Goal: Task Accomplishment & Management: Manage account settings

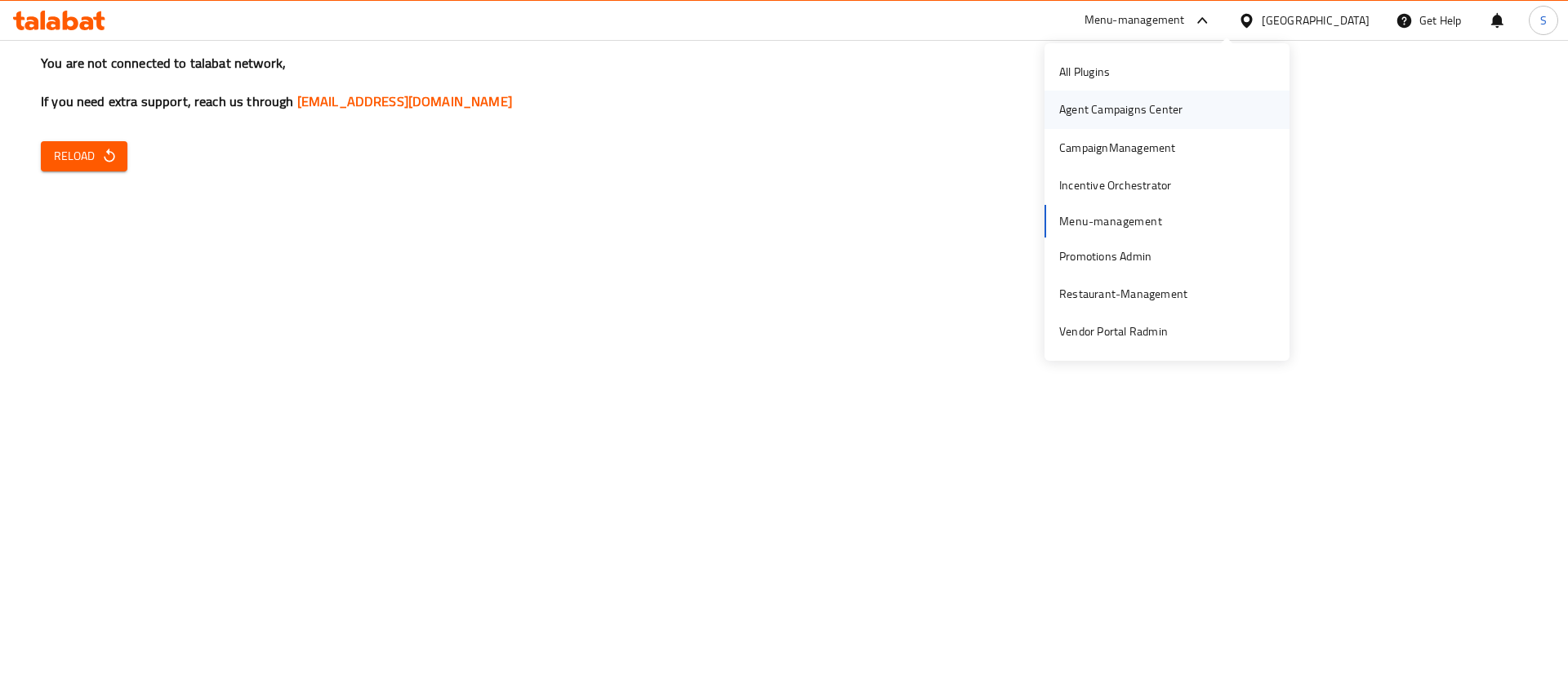
click at [1139, 120] on div "Agent Campaigns Center" at bounding box center [1121, 110] width 150 height 38
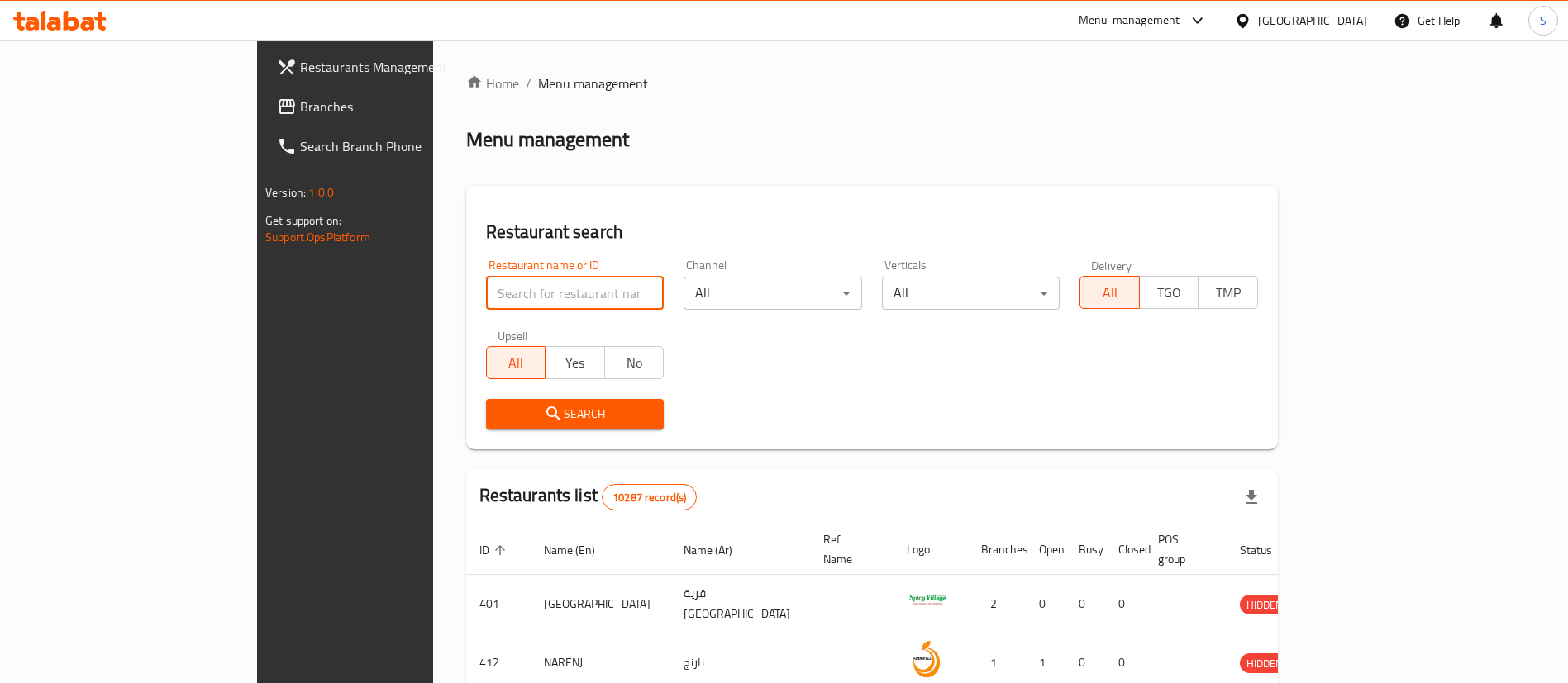
click at [486, 293] on input "search" at bounding box center [575, 294] width 179 height 33
type input "m"
type input "burger king"
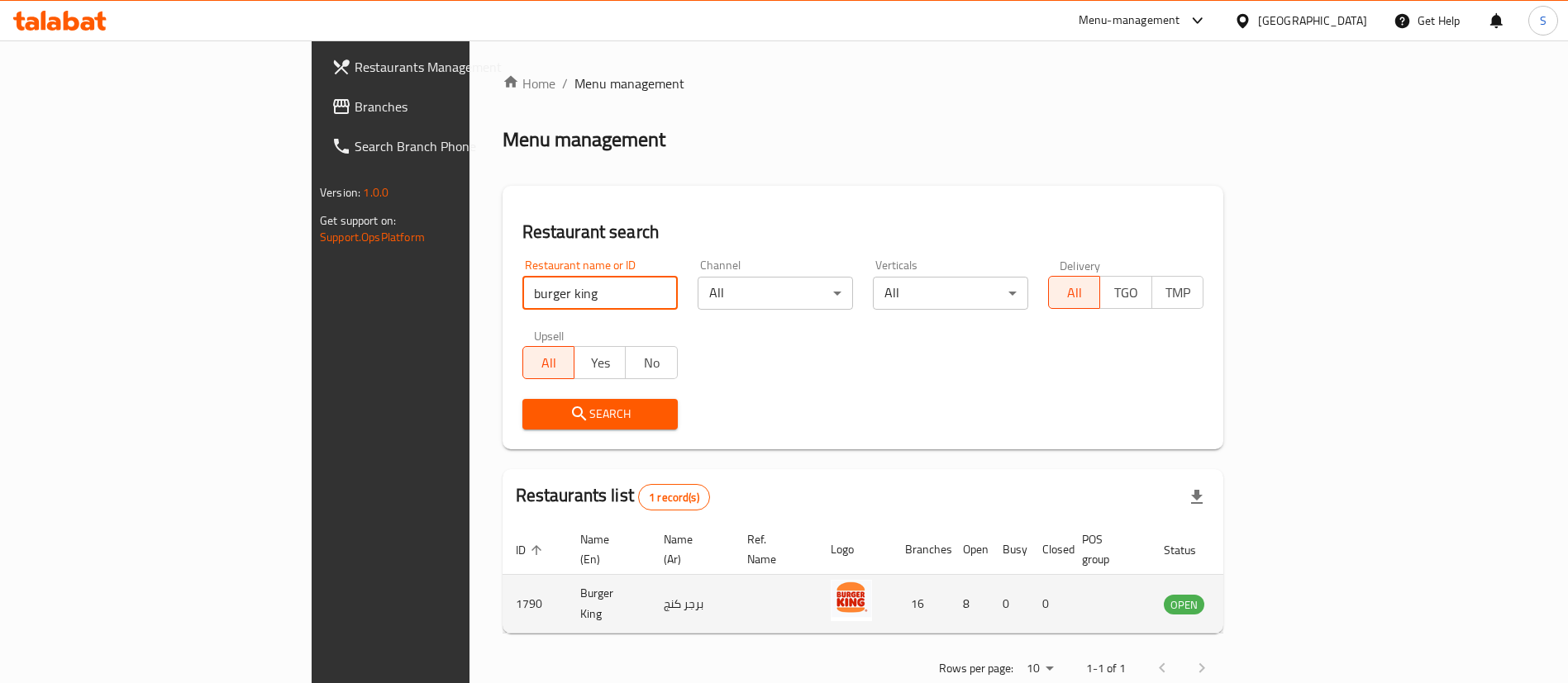
click at [502, 581] on td "1790" at bounding box center [535, 604] width 65 height 59
copy td "1790"
click at [1282, 594] on link "enhanced table" at bounding box center [1266, 604] width 31 height 20
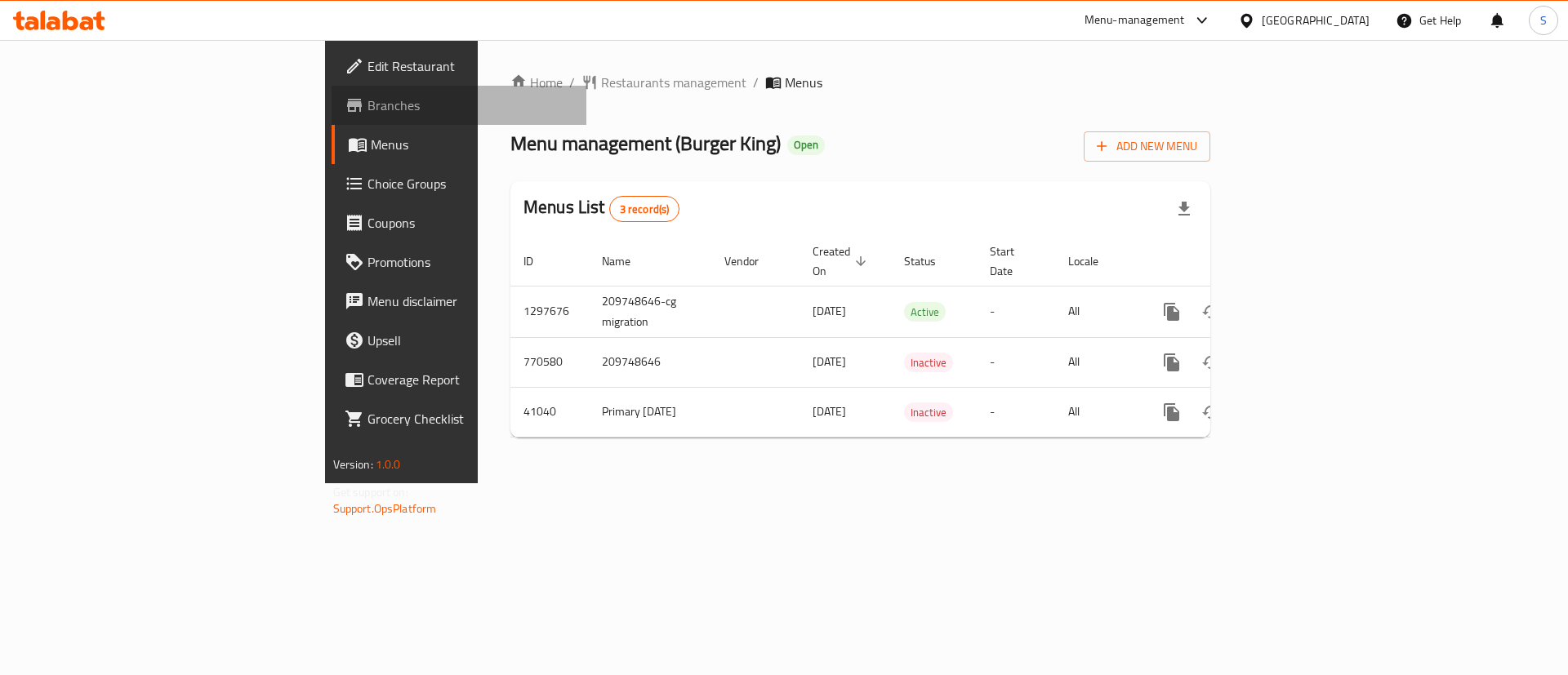
click at [332, 94] on link "Branches" at bounding box center [459, 105] width 256 height 39
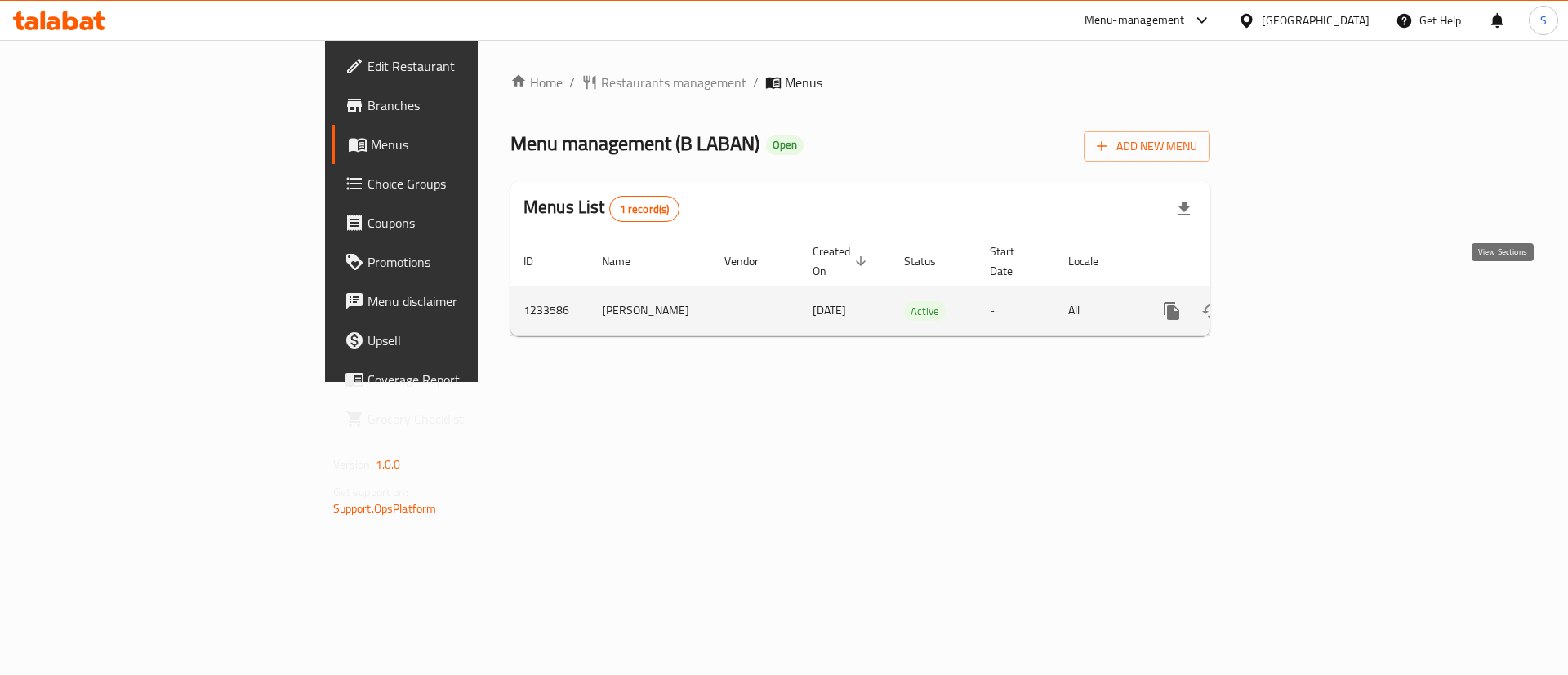
click at [1297, 304] on icon "enhanced table" at bounding box center [1290, 311] width 15 height 15
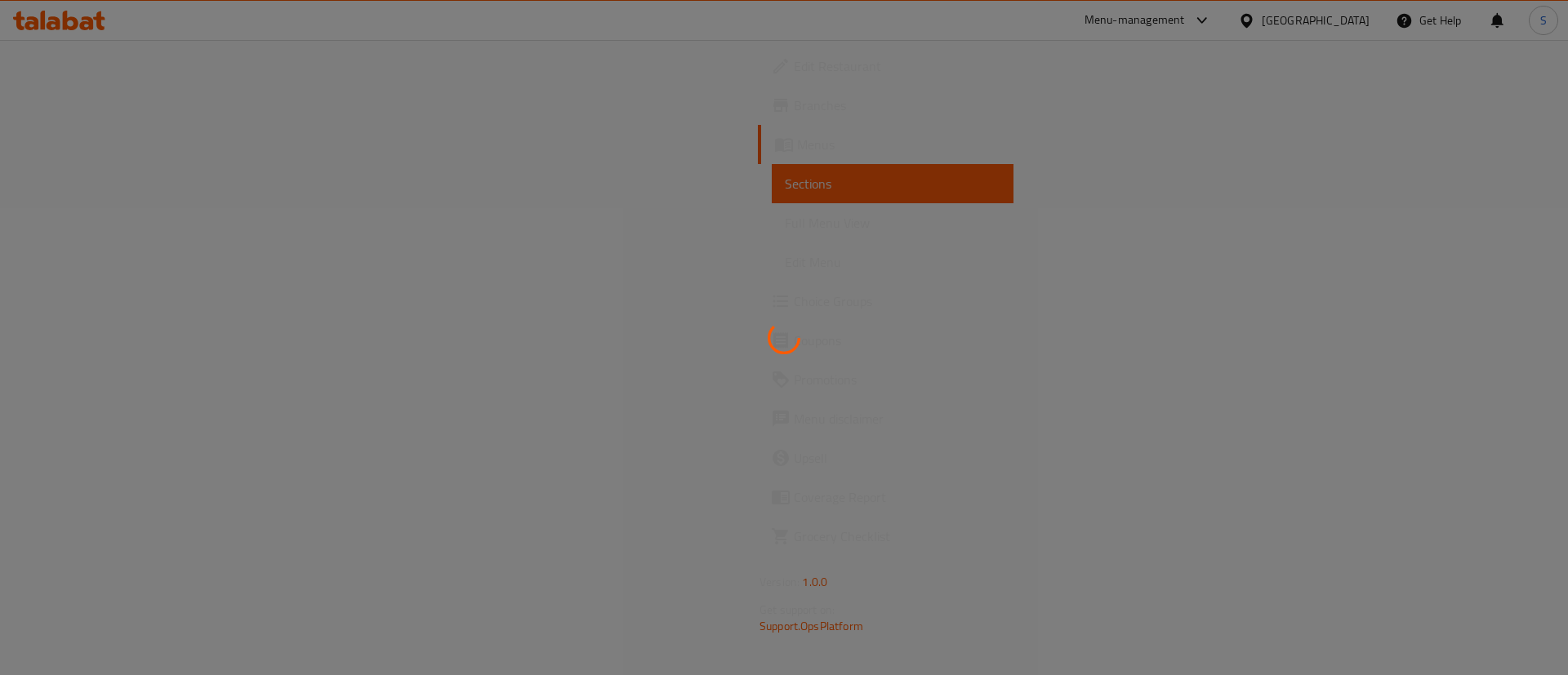
click at [442, 319] on div at bounding box center [784, 338] width 1568 height 675
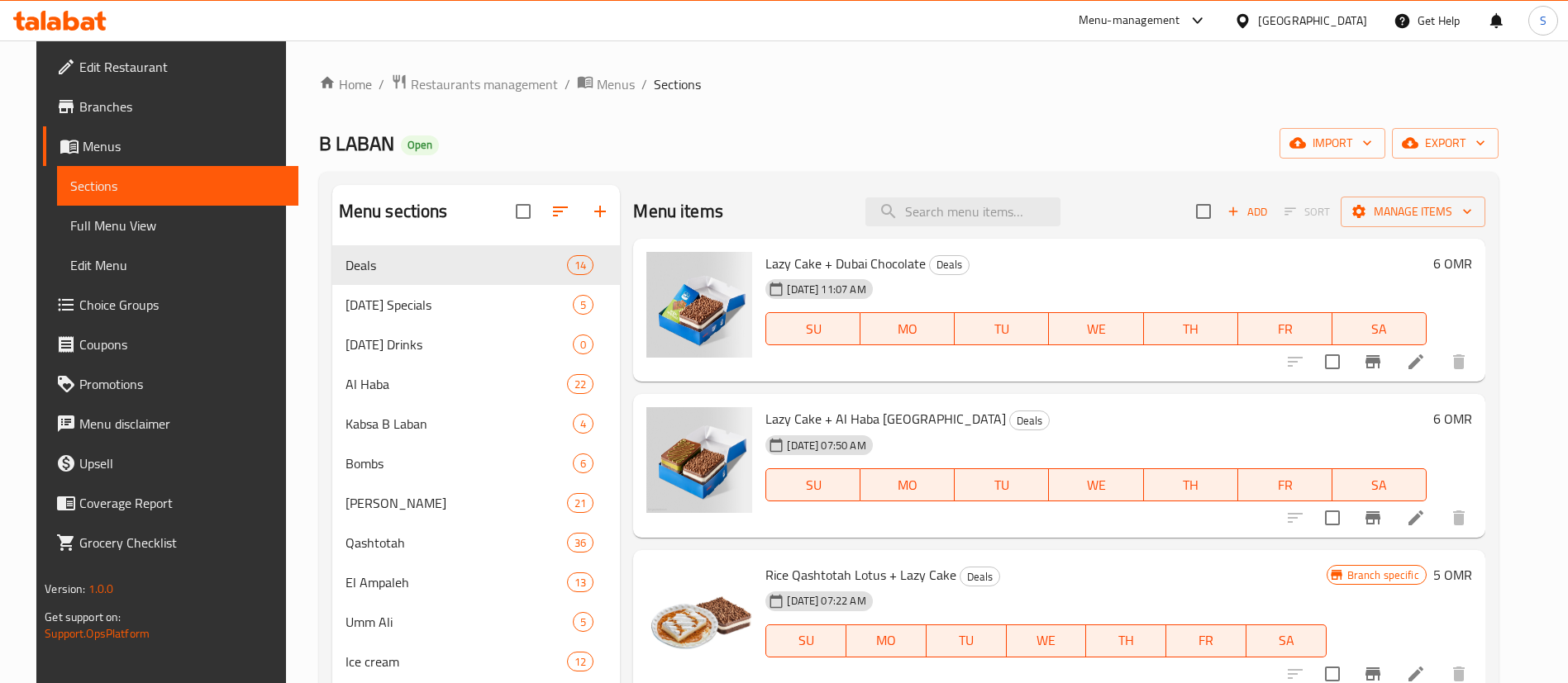
click at [432, 116] on div "Home / Restaurants management / Menus / Sections B LABAN Open import export Men…" at bounding box center [909, 506] width 1180 height 866
click at [592, 213] on icon "button" at bounding box center [600, 212] width 20 height 20
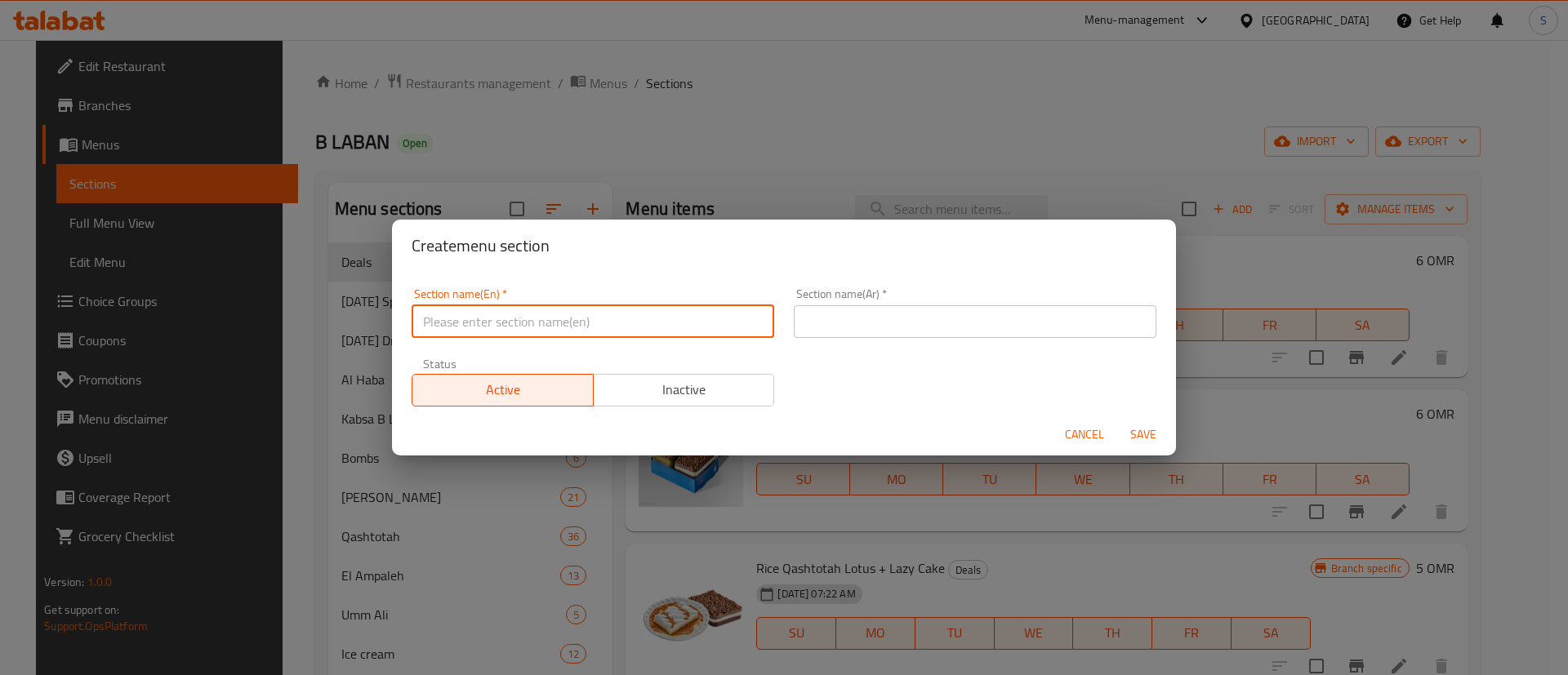
click at [626, 324] on input "text" at bounding box center [594, 322] width 363 height 33
type input "M41"
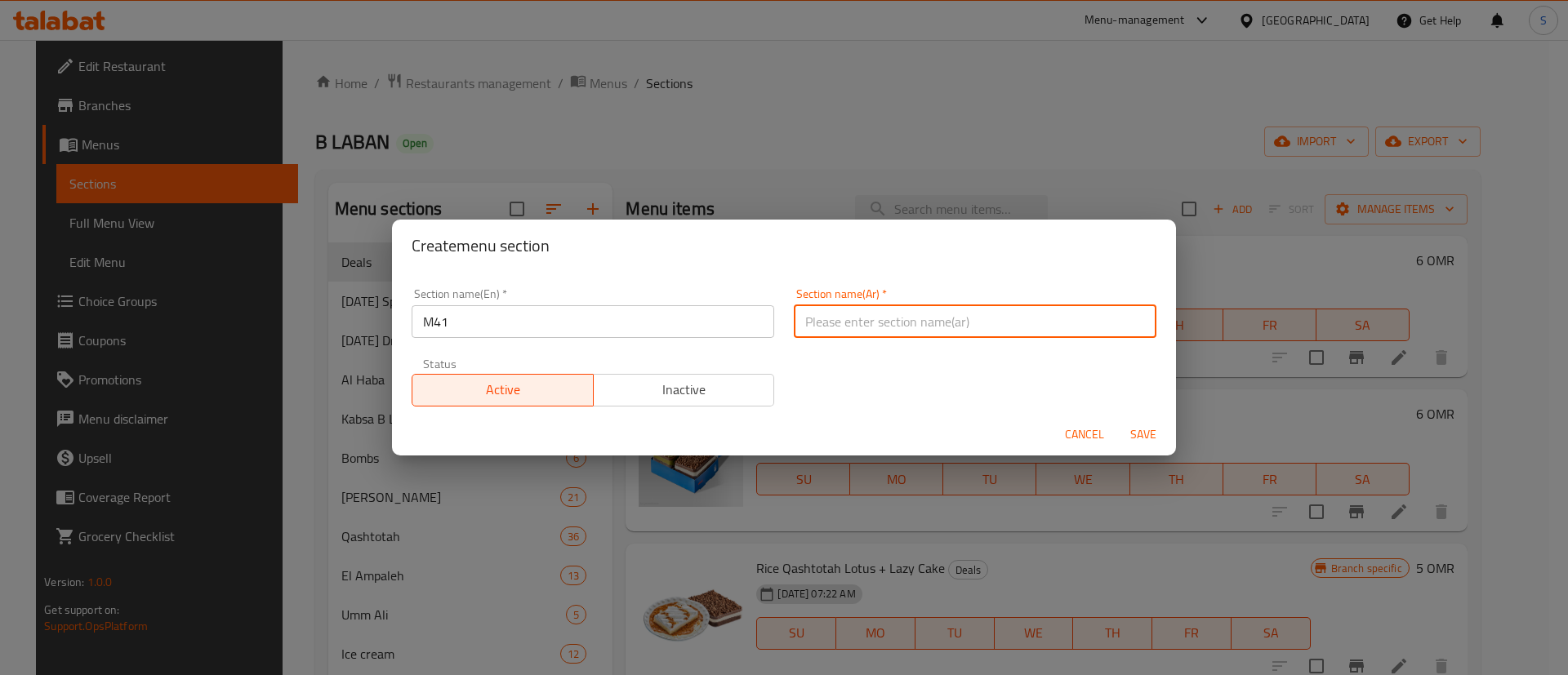
click at [818, 328] on input "text" at bounding box center [975, 322] width 363 height 33
type input "م41"
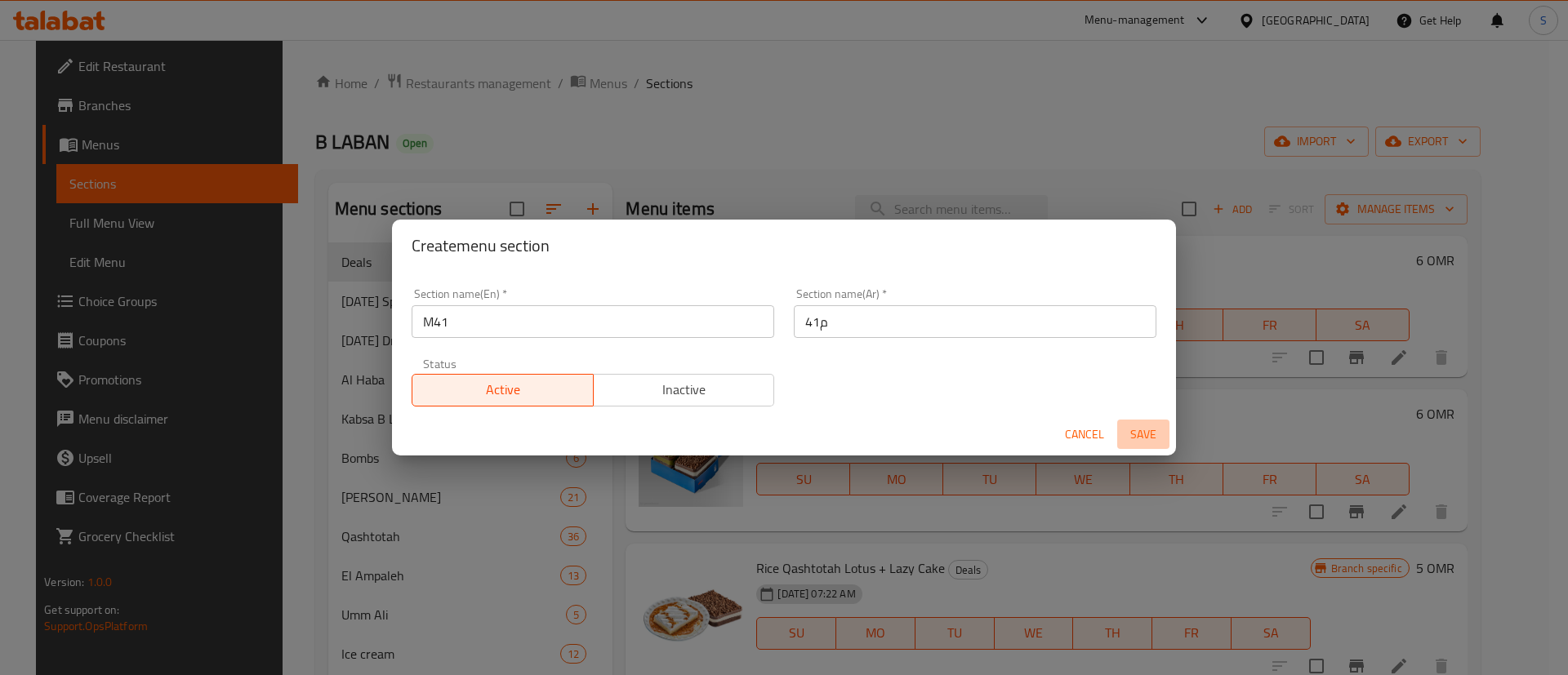
click at [1150, 431] on span "Save" at bounding box center [1144, 435] width 39 height 20
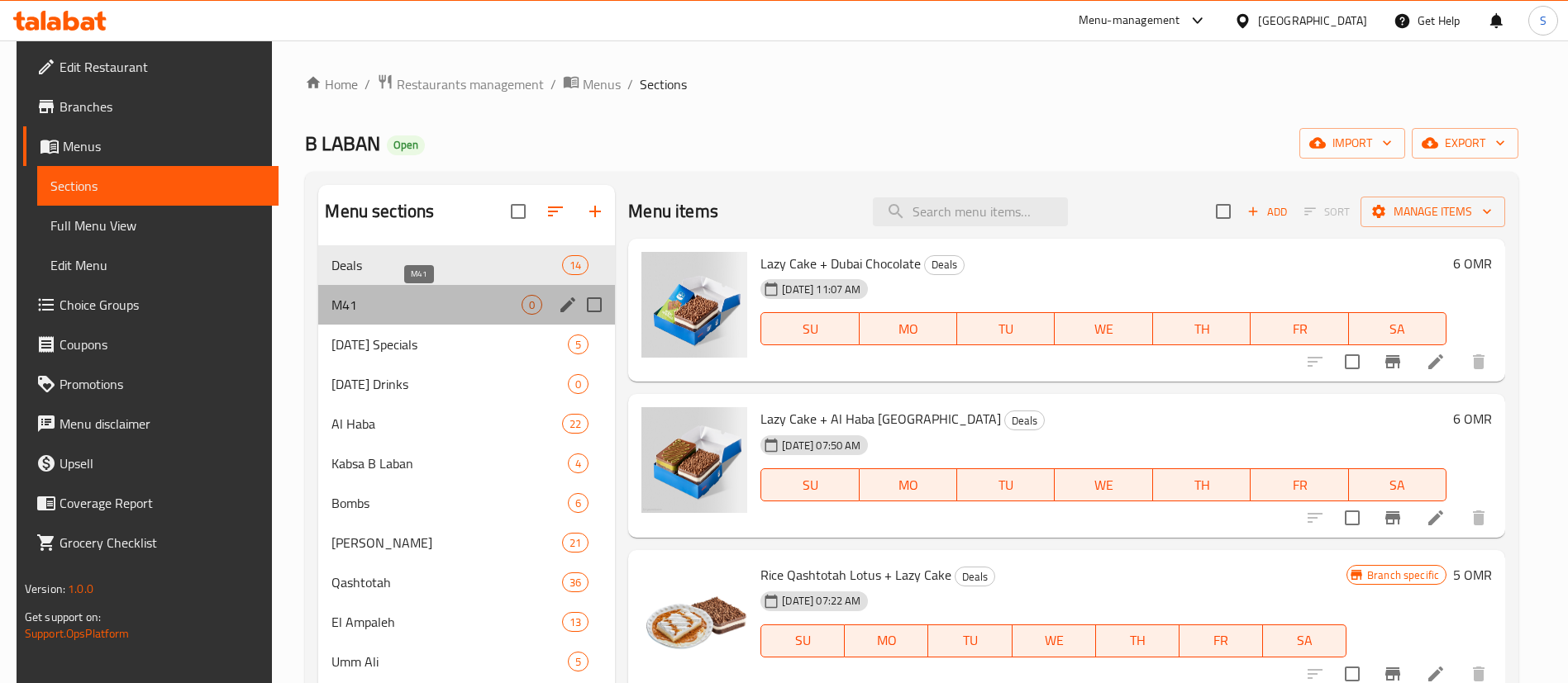
click at [493, 298] on span "M41" at bounding box center [427, 305] width 190 height 20
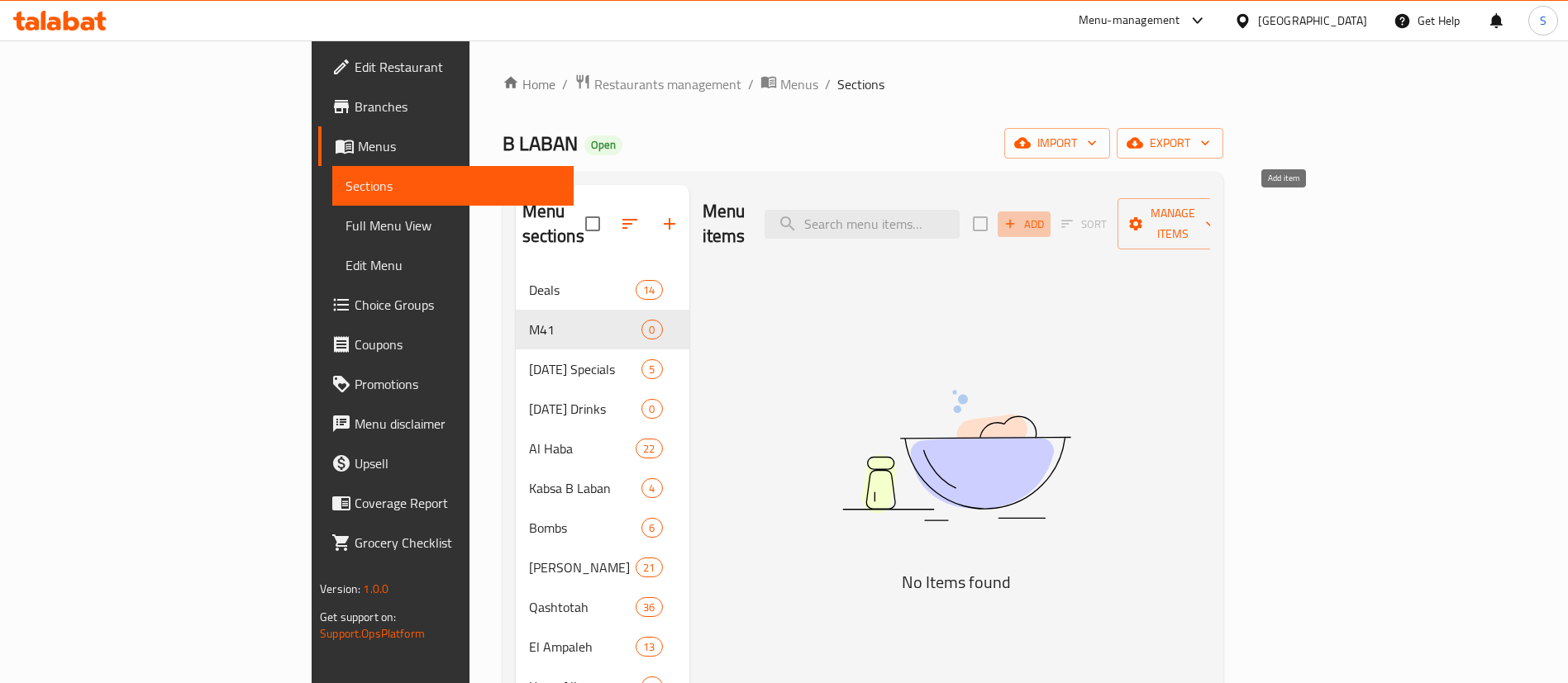
click at [1047, 215] on span "Add" at bounding box center [1024, 224] width 45 height 19
drag, startPoint x: 0, startPoint y: 0, endPoint x: 1292, endPoint y: 206, distance: 1308.3
click at [1047, 215] on span "Add" at bounding box center [1024, 224] width 45 height 19
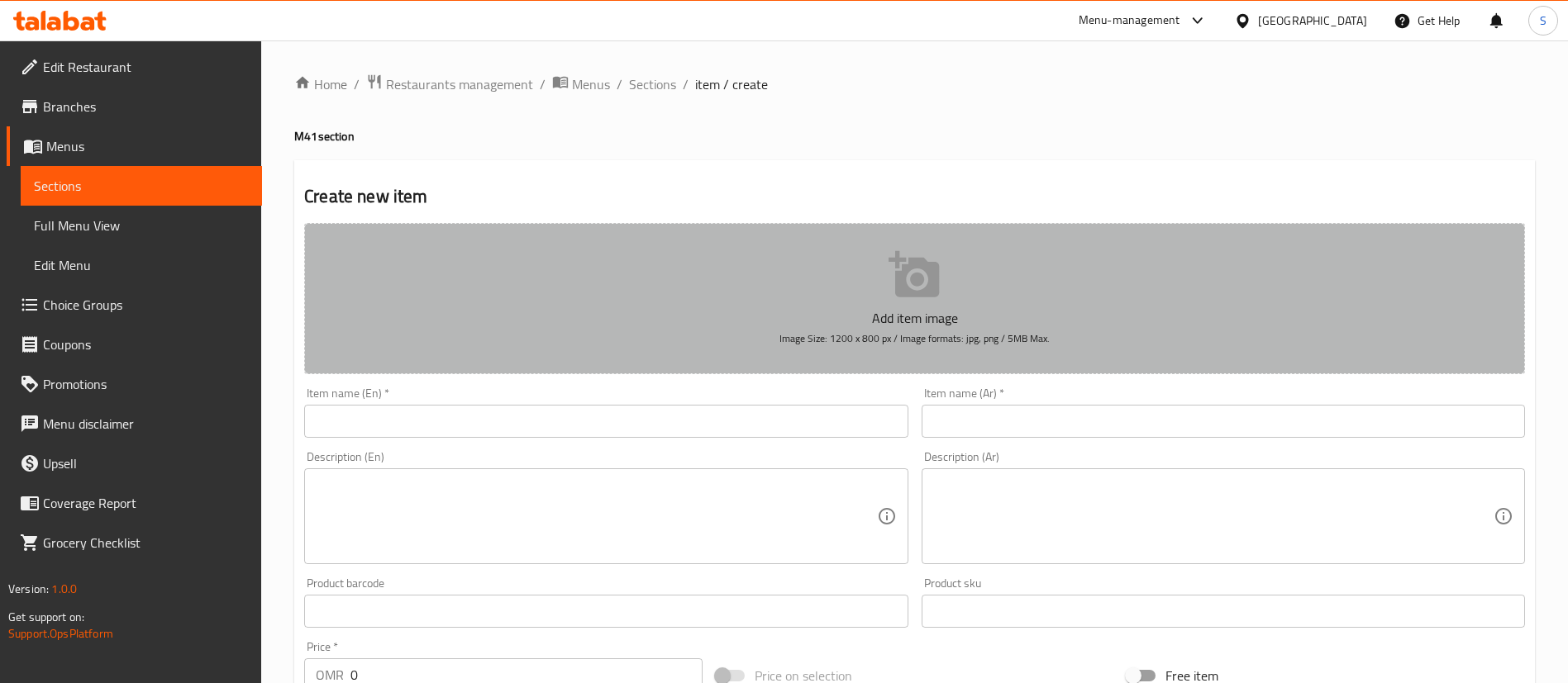
click at [813, 239] on button "Add item image Image Size: 1200 x 800 px / Image formats: jpg, png / 5MB Max." at bounding box center [915, 299] width 1221 height 151
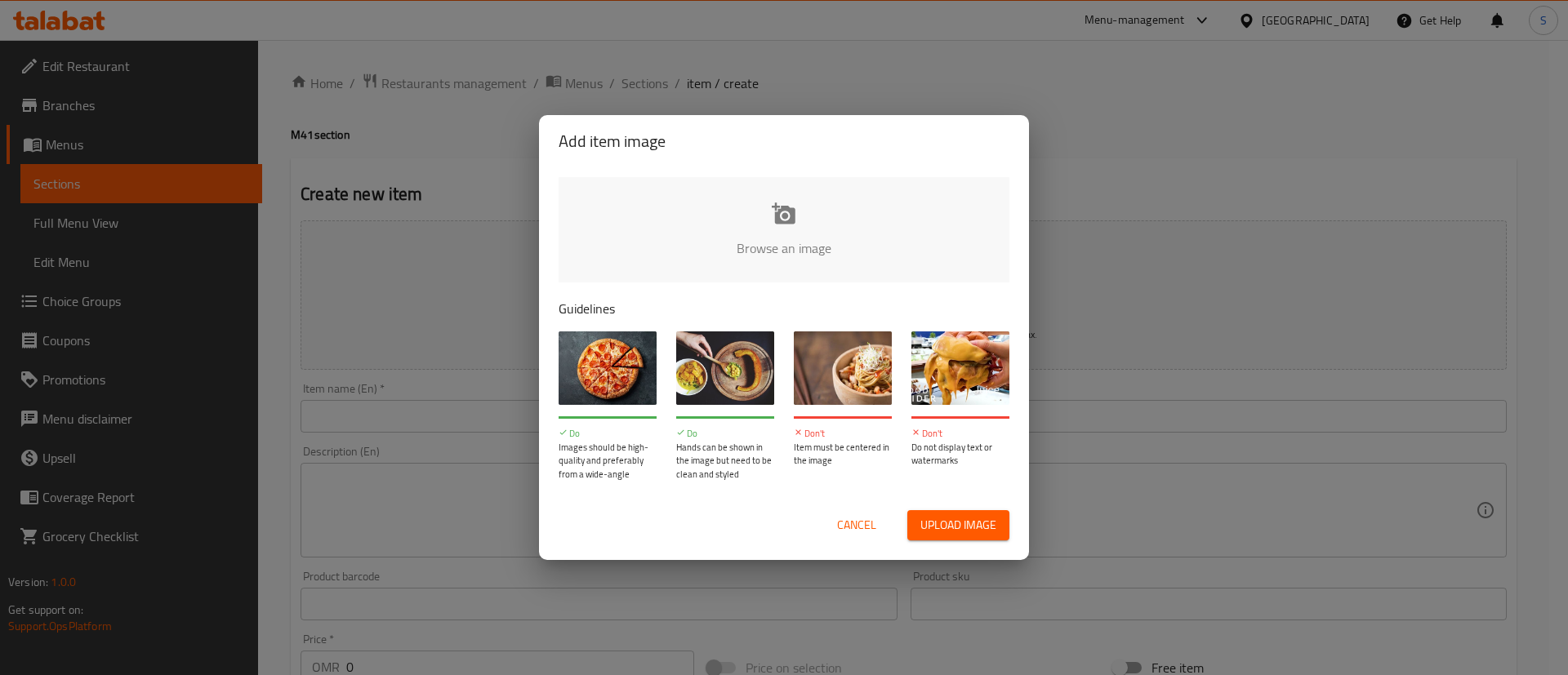
click at [719, 234] on input "file" at bounding box center [1336, 253] width 1555 height 153
type input "C:\fakepath\406e1430-1e4d-48b5-b470-b52ad1508692.jpeg"
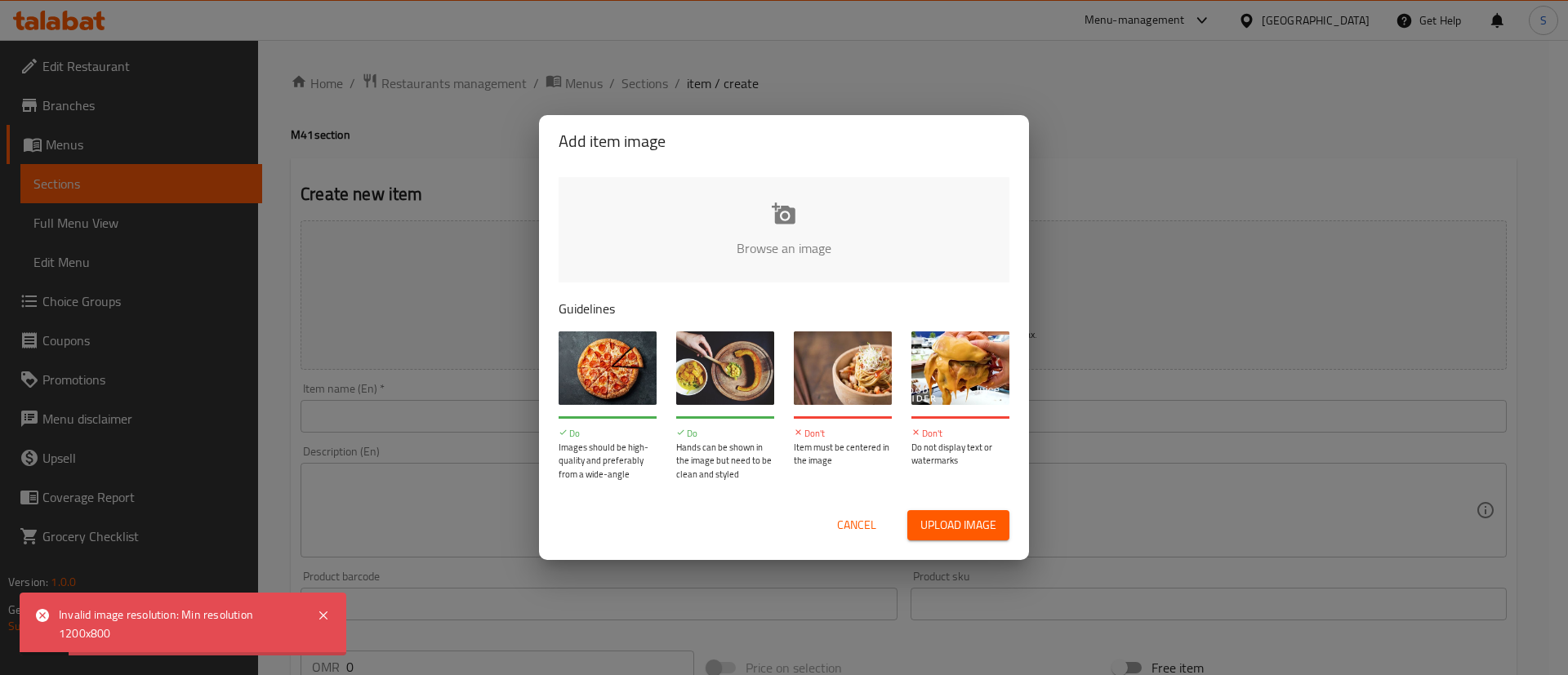
click at [853, 515] on span "Cancel" at bounding box center [857, 525] width 39 height 20
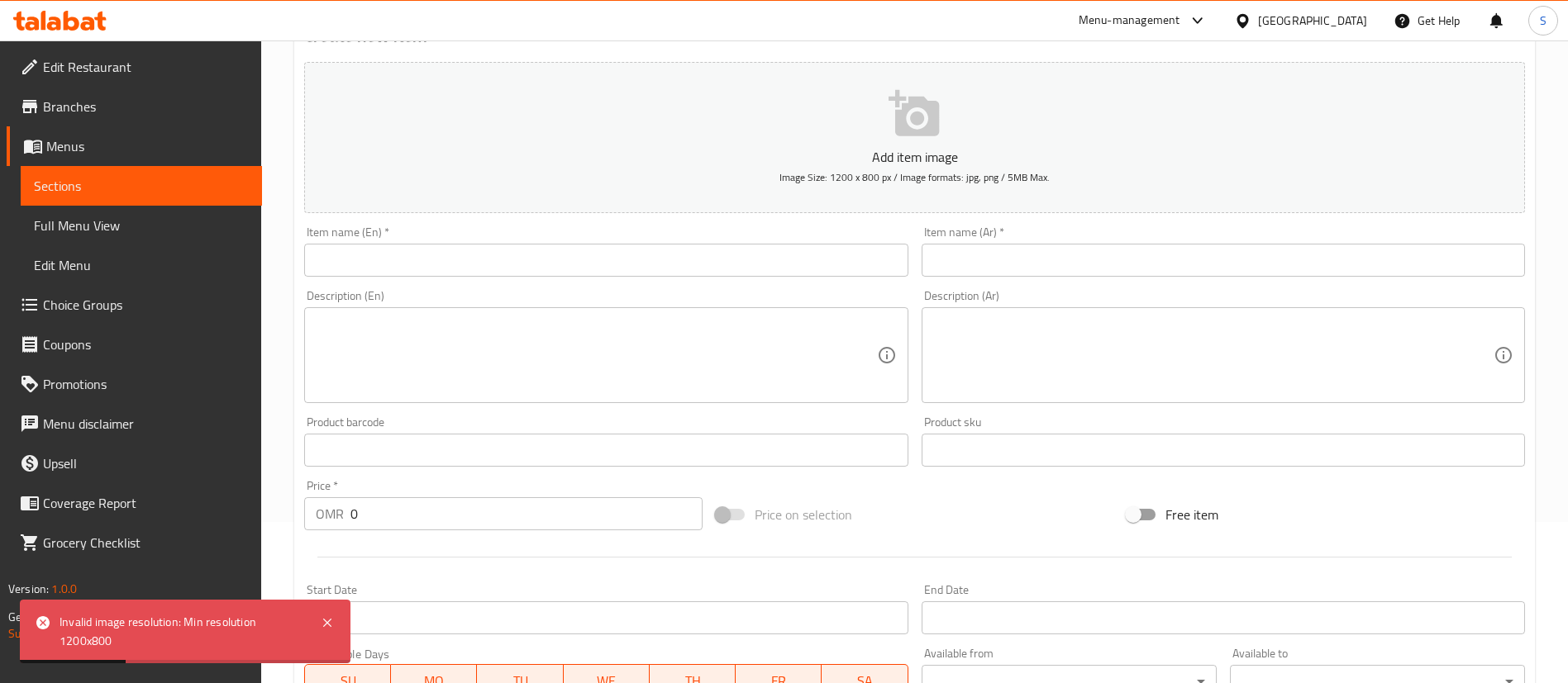
scroll to position [163, 0]
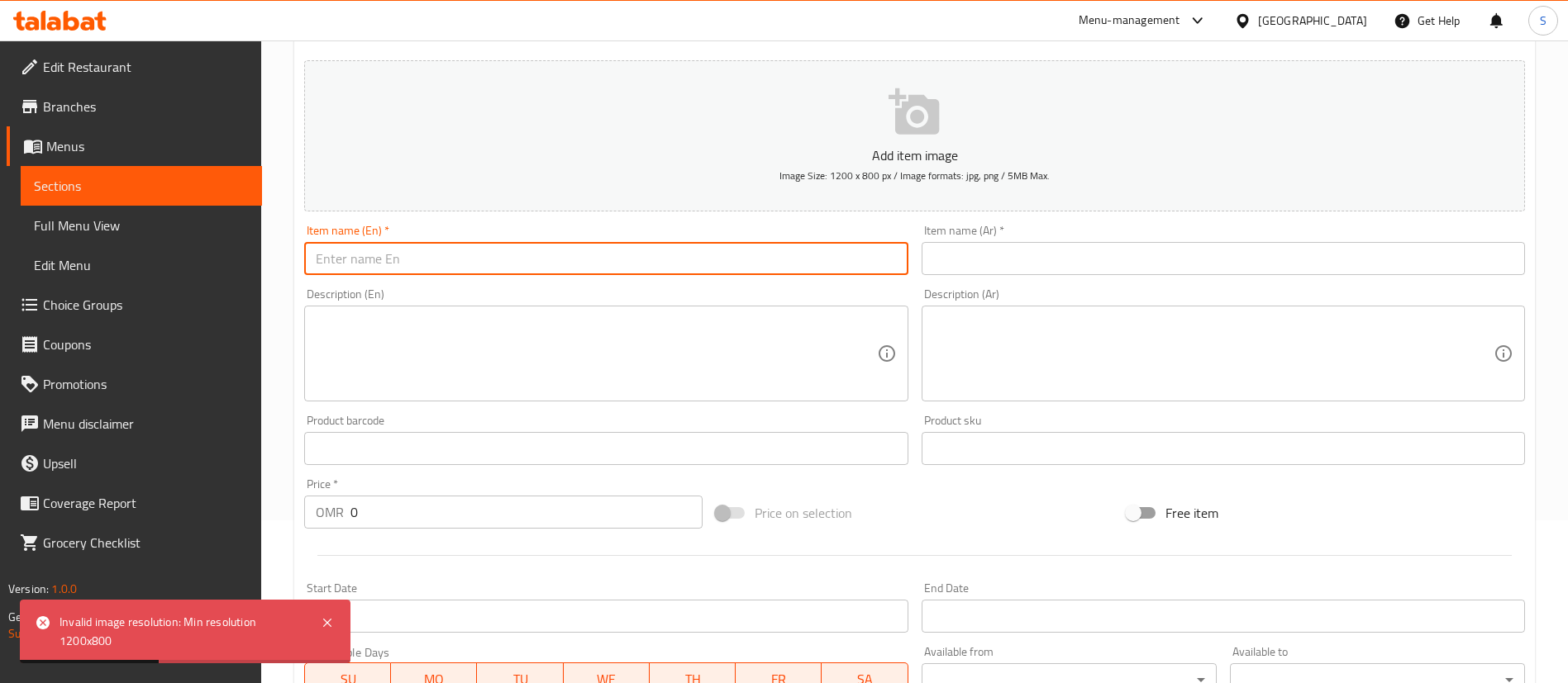
click at [608, 274] on input "text" at bounding box center [606, 259] width 603 height 33
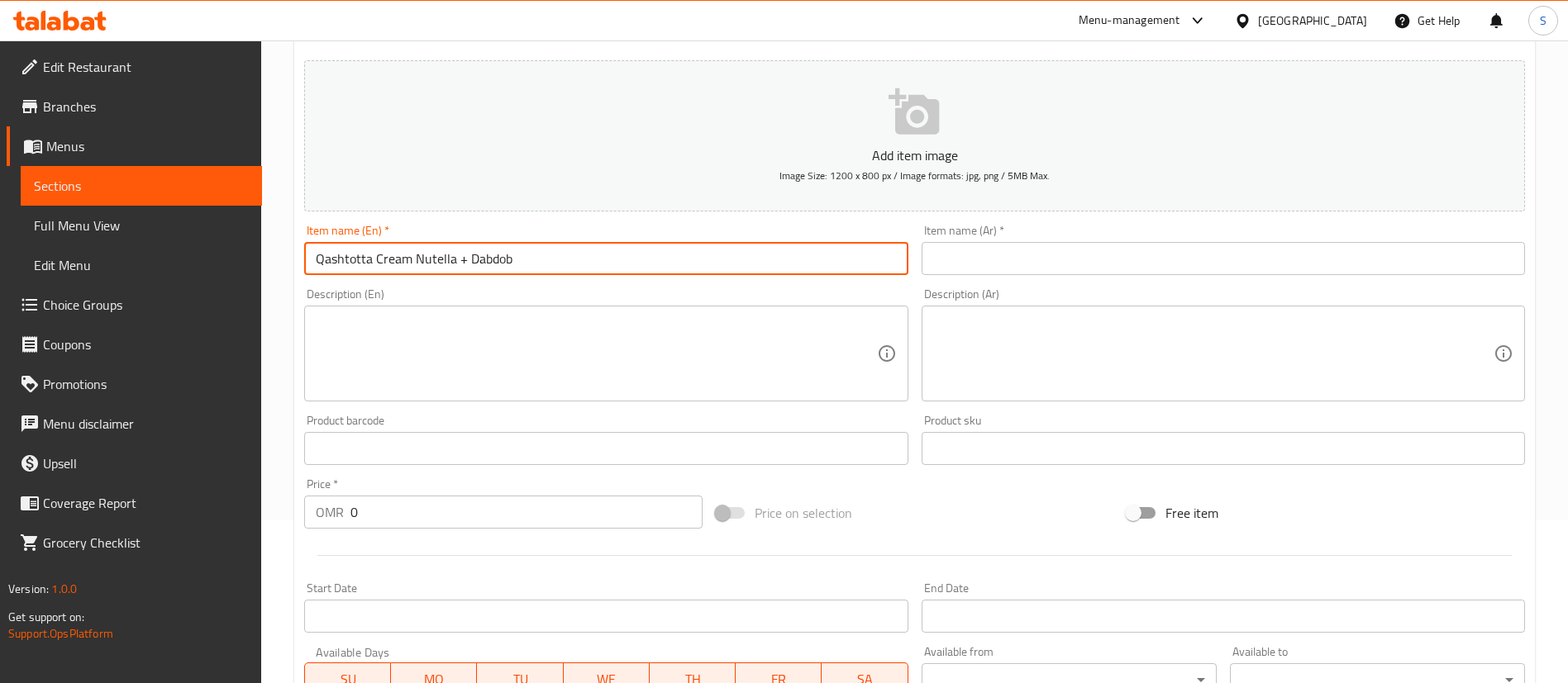
type input "Qashtotta Cream Nutella + Dabdob"
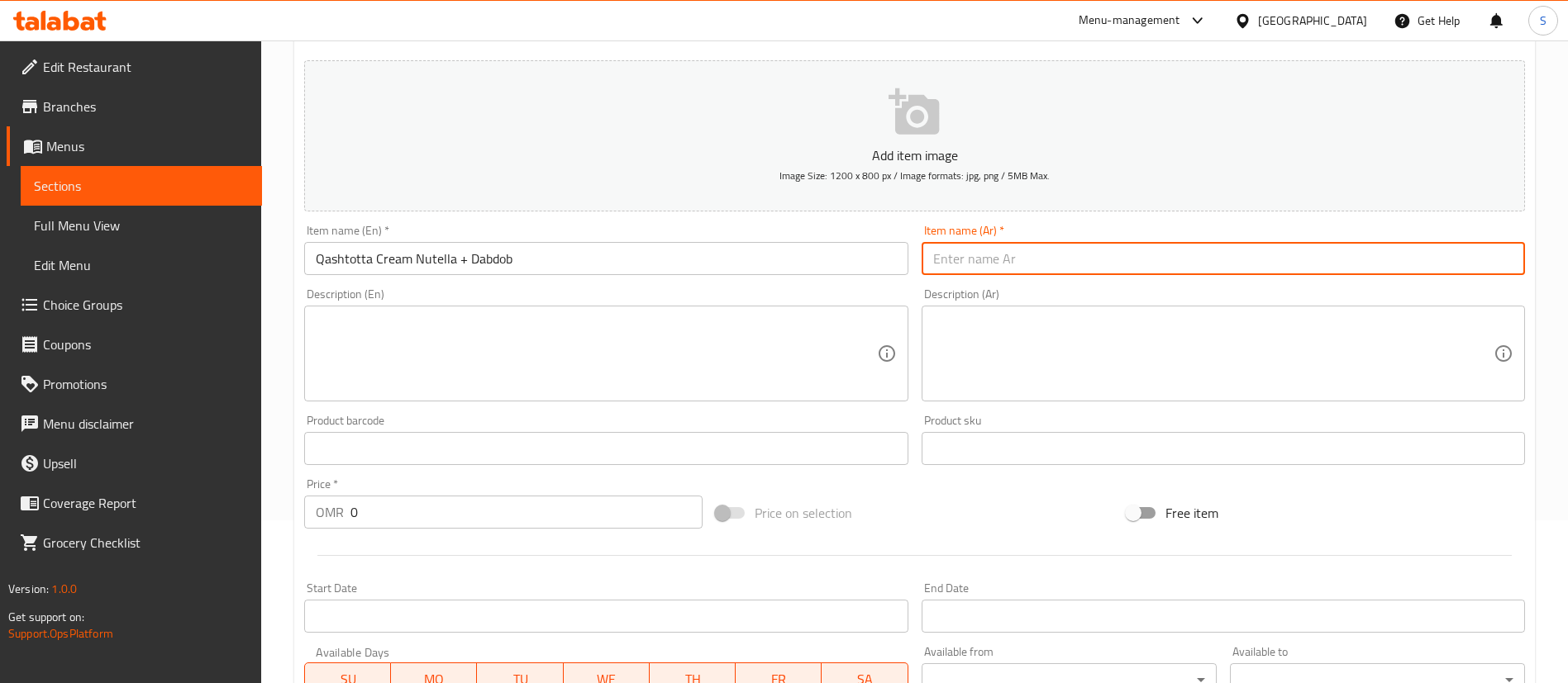
click at [988, 265] on input "text" at bounding box center [1223, 259] width 603 height 33
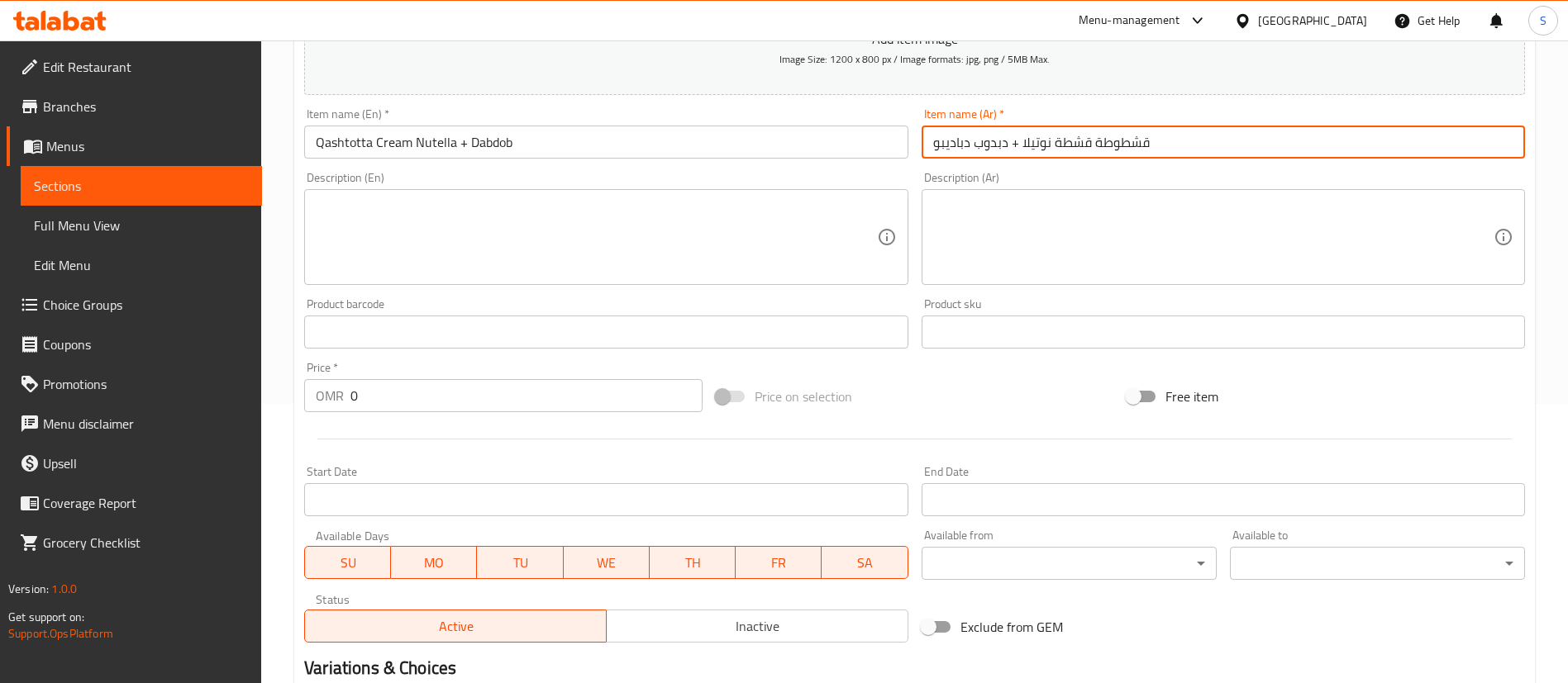
scroll to position [284, 0]
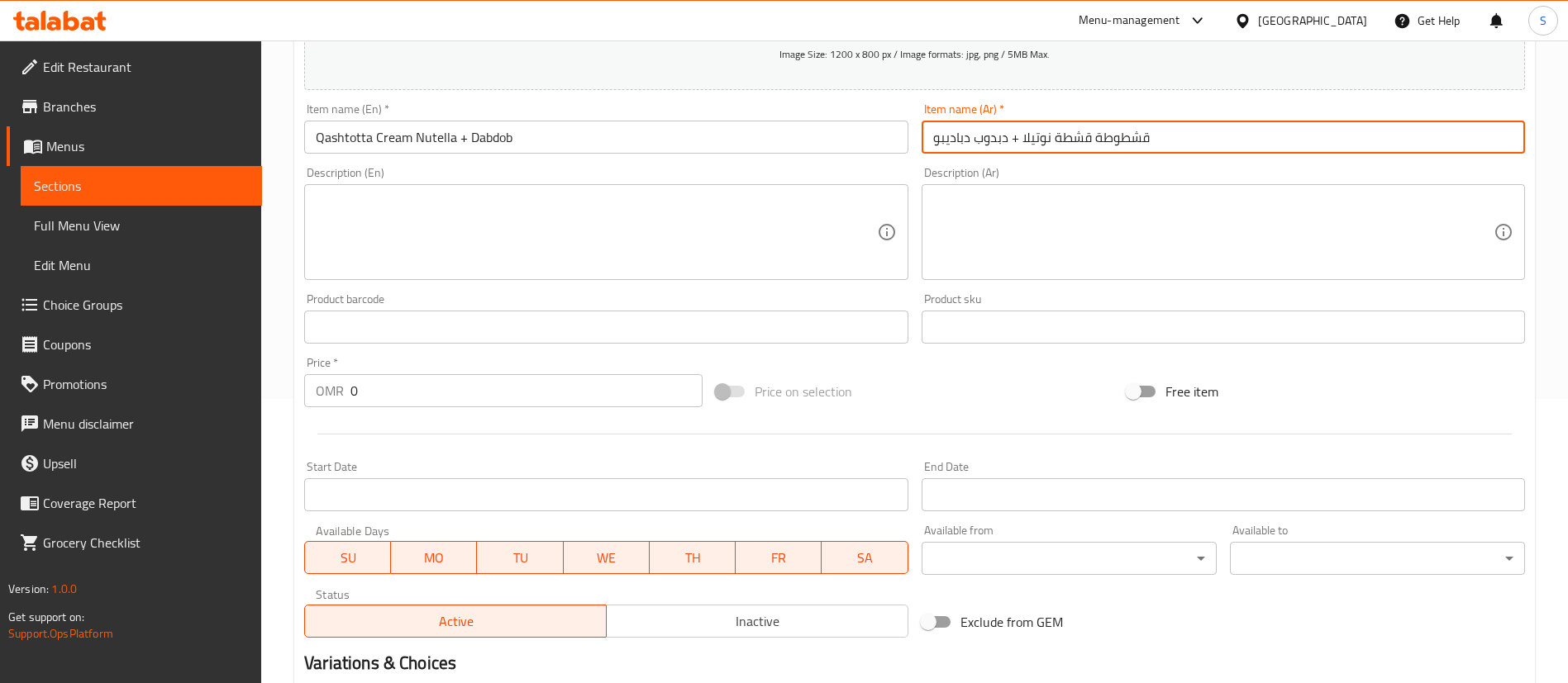
type input "قشطوطة قشطة نوتيلا + دبدوب دباديبو"
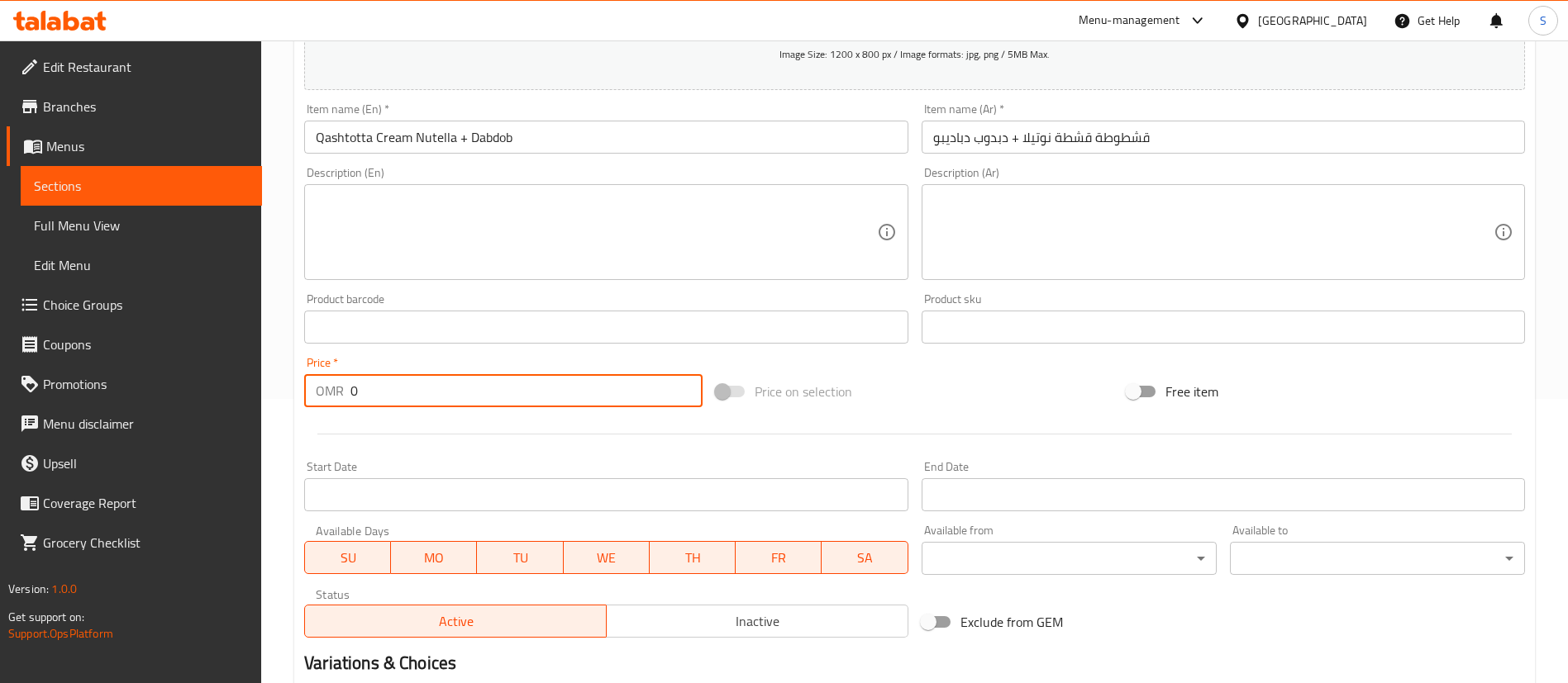
click at [628, 382] on input "0" at bounding box center [527, 391] width 352 height 33
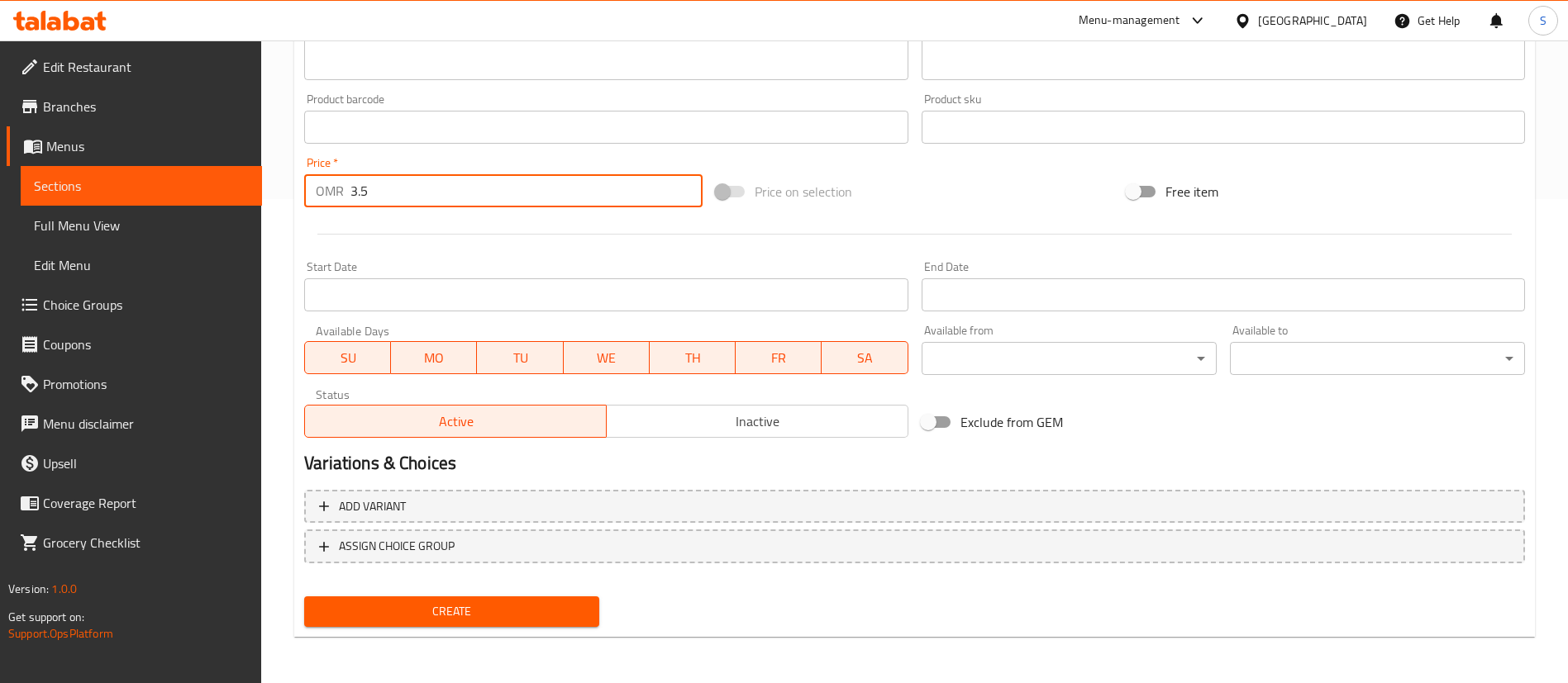
type input "3.5"
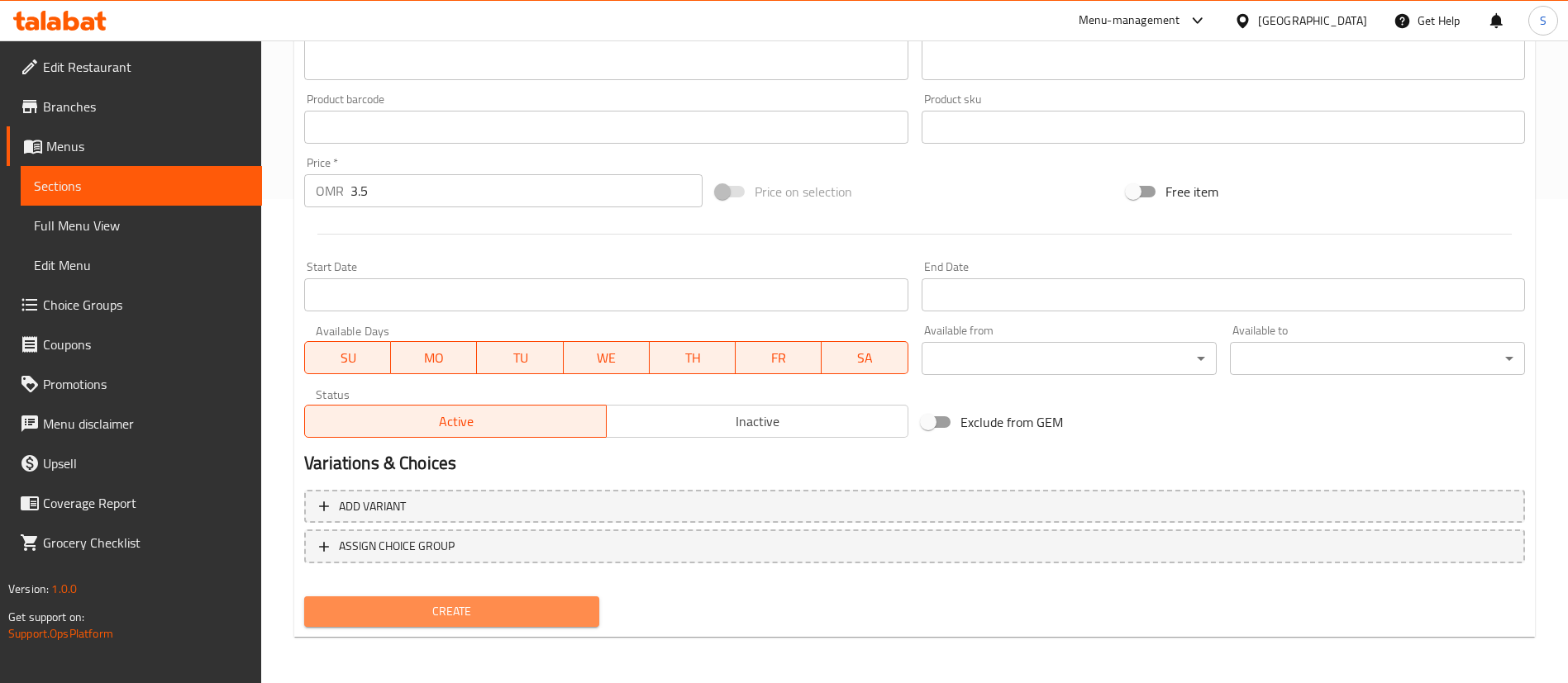
click at [525, 609] on span "Create" at bounding box center [452, 611] width 269 height 21
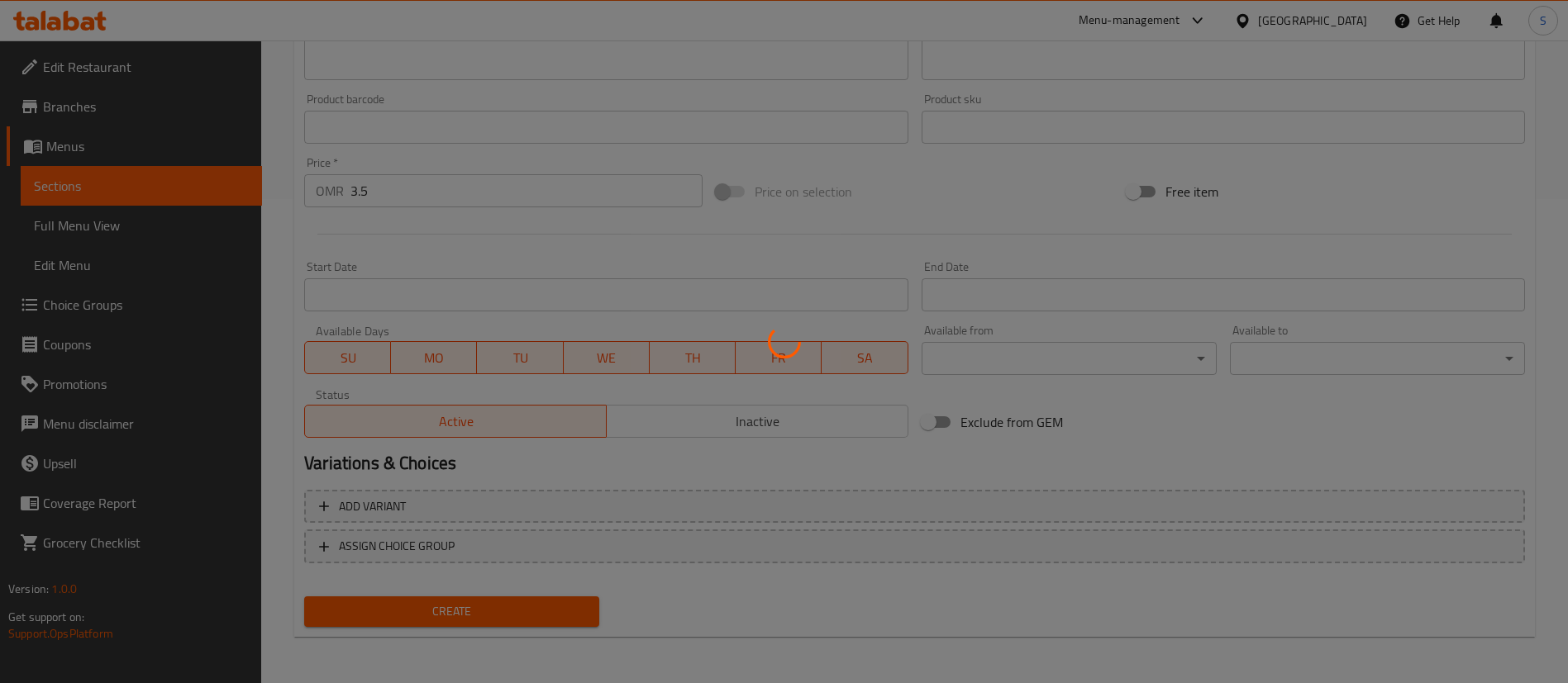
type input "0"
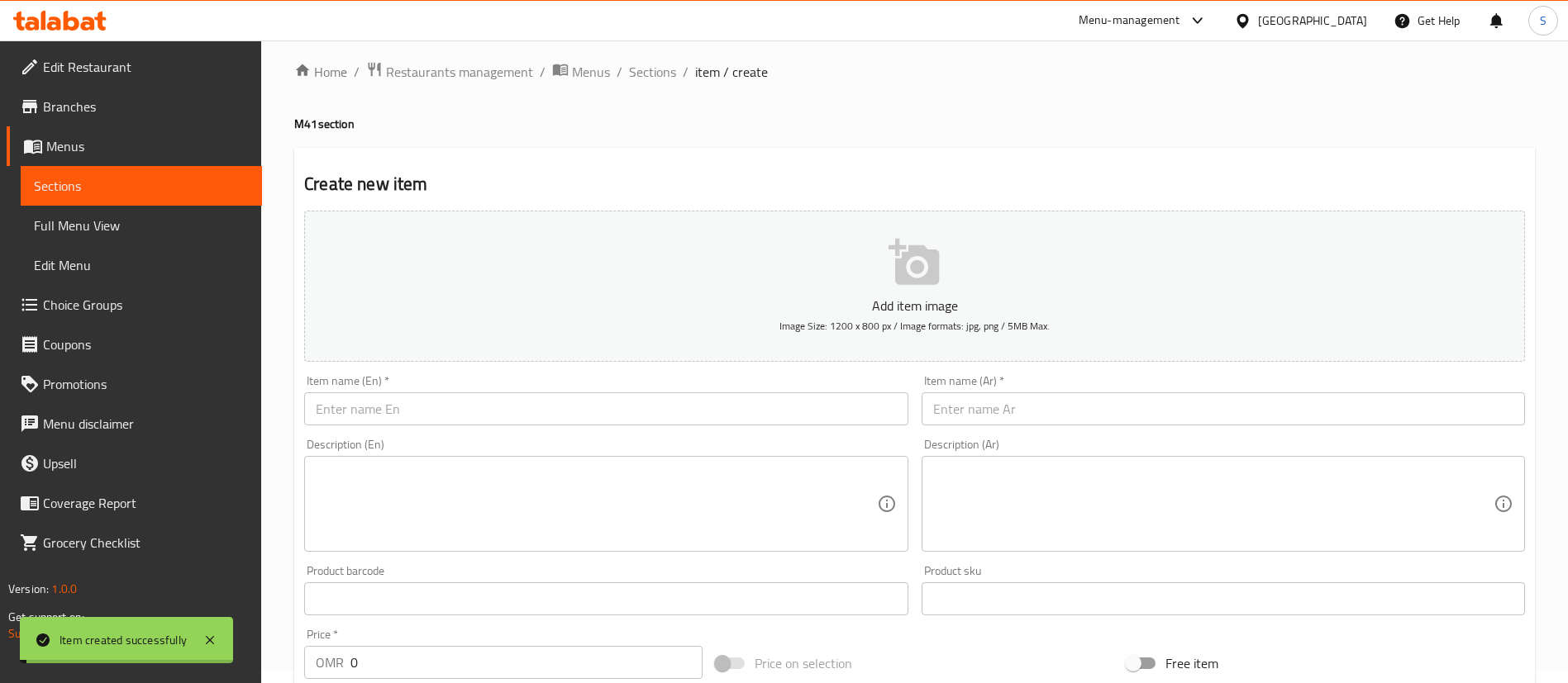
scroll to position [0, 0]
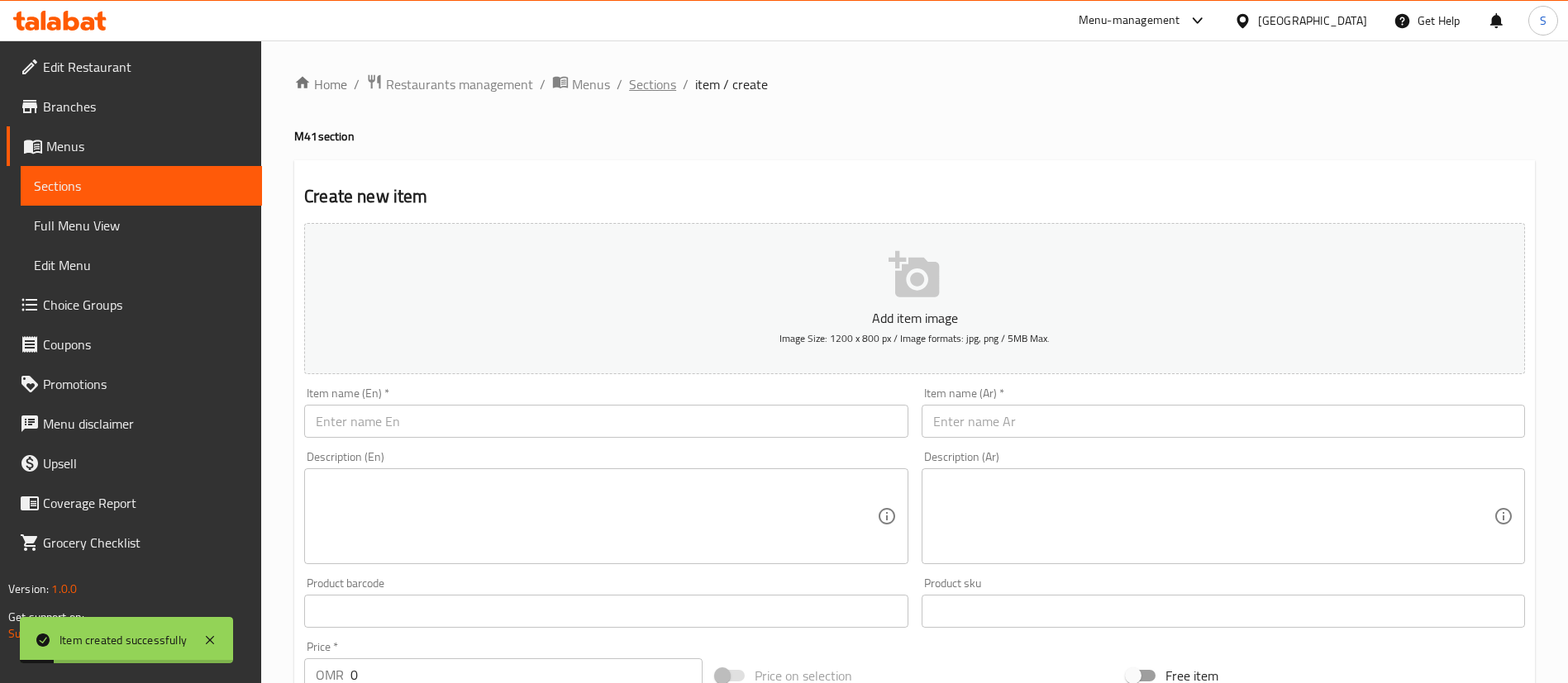
click at [667, 88] on span "Sections" at bounding box center [652, 84] width 47 height 20
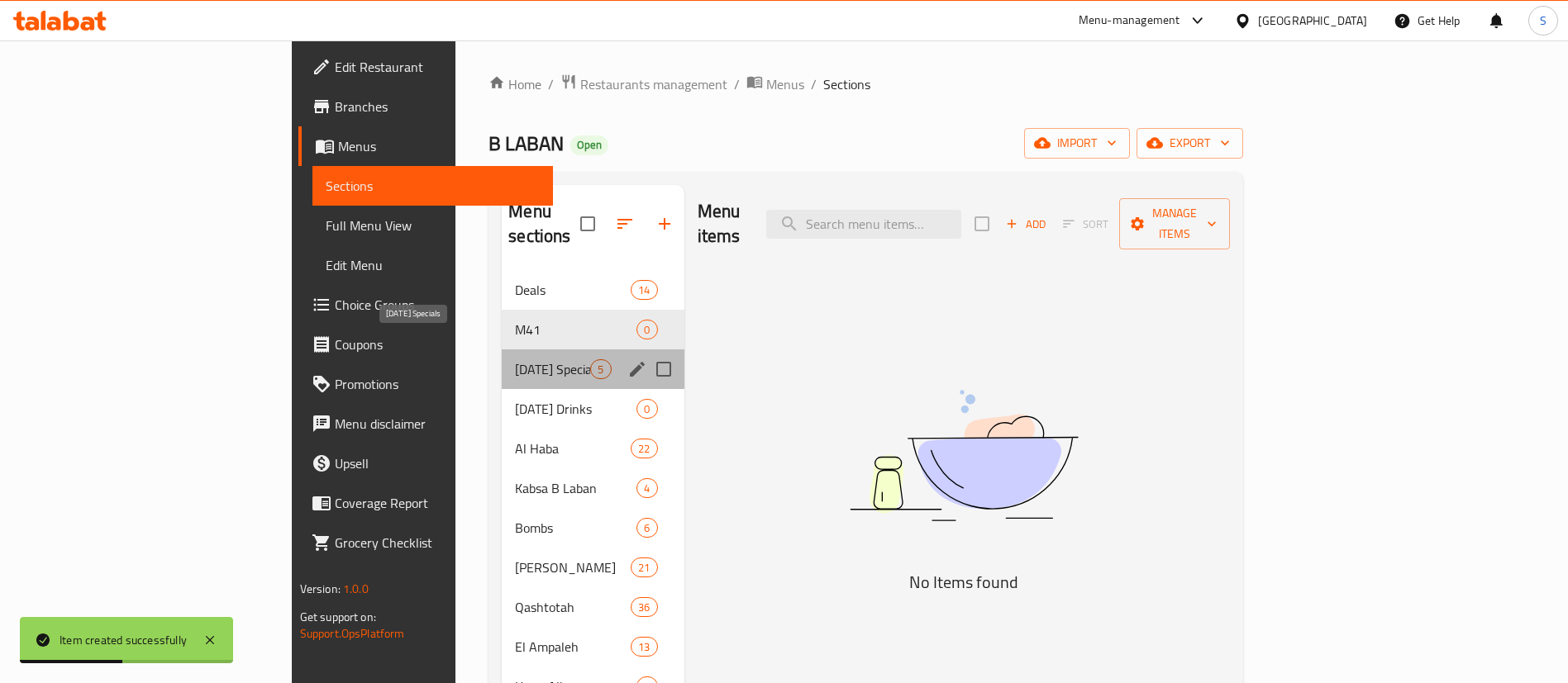
click at [515, 360] on span "[DATE] Specials" at bounding box center [552, 370] width 75 height 20
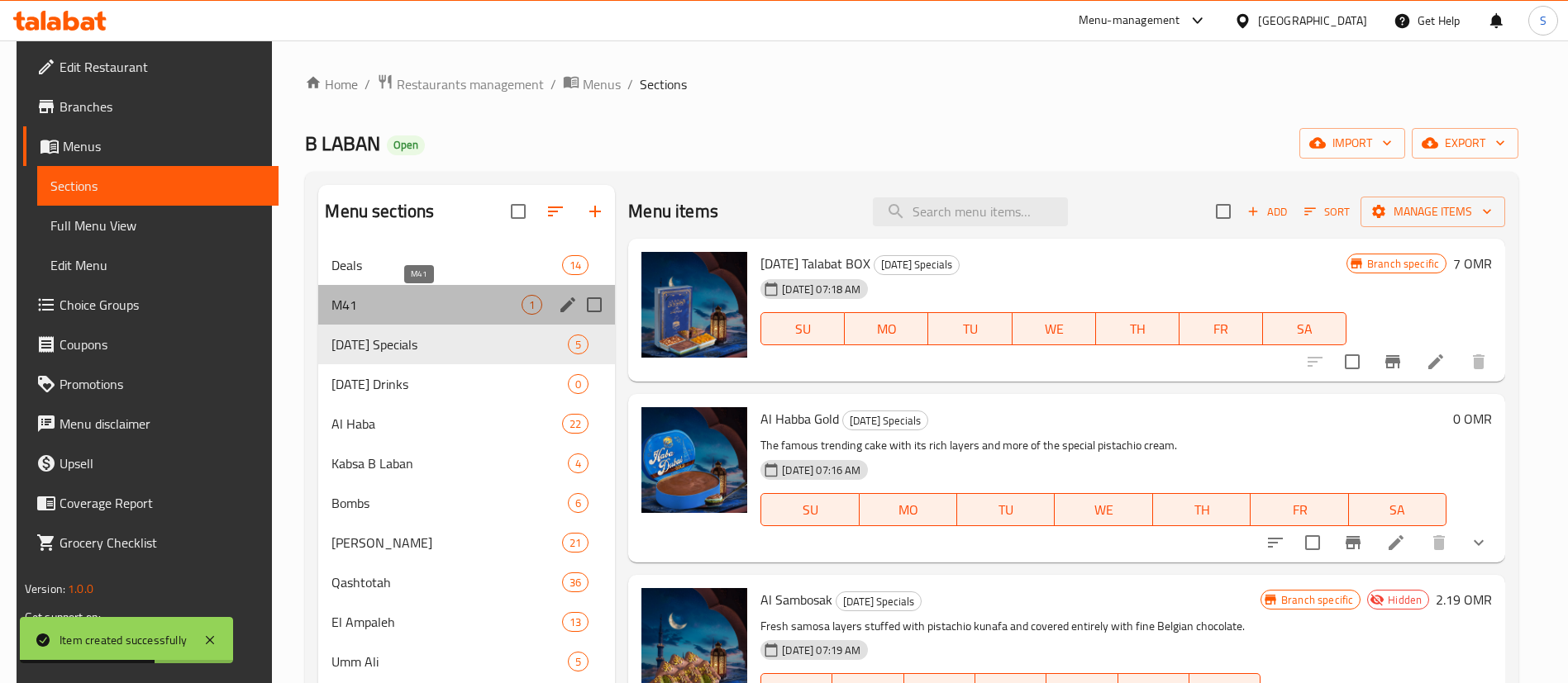
click at [486, 313] on span "M41" at bounding box center [427, 305] width 190 height 20
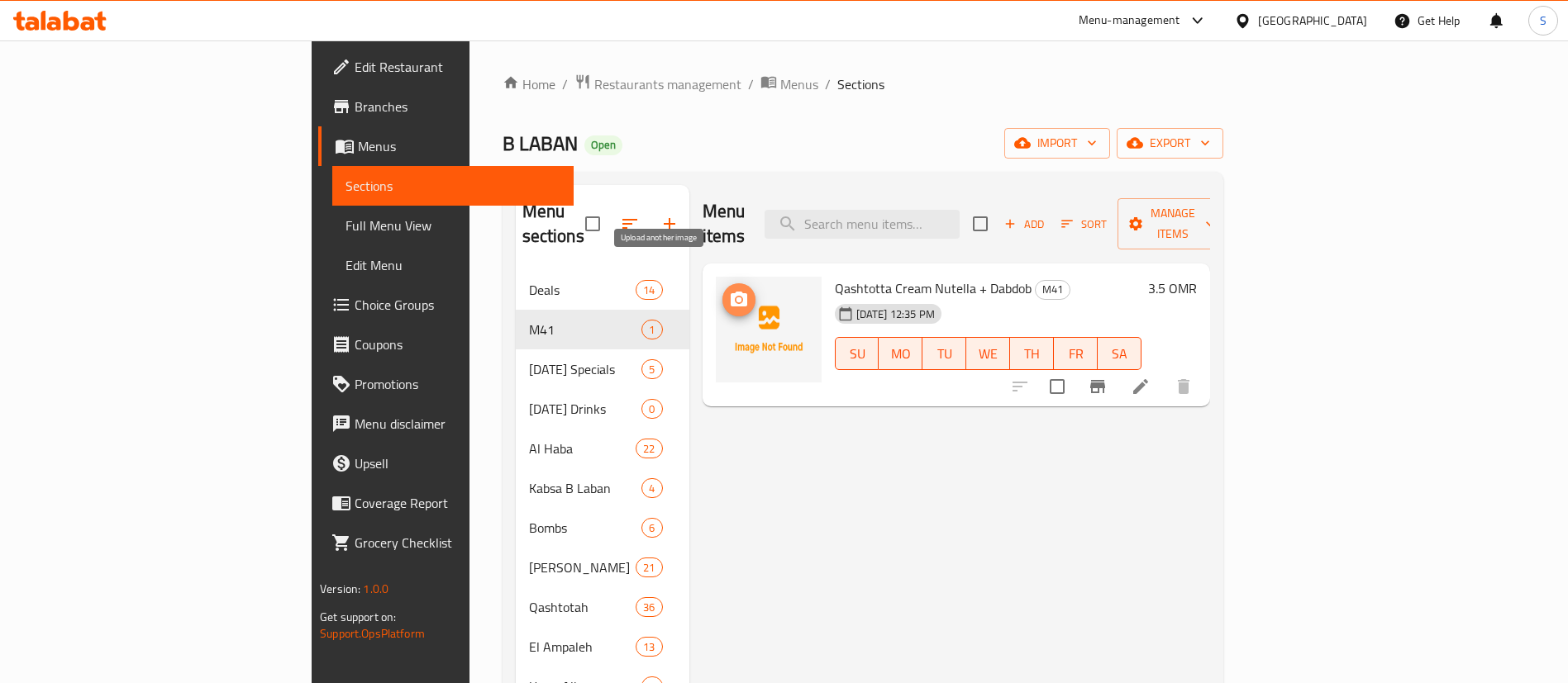
click at [731, 292] on icon "upload picture" at bounding box center [739, 299] width 17 height 15
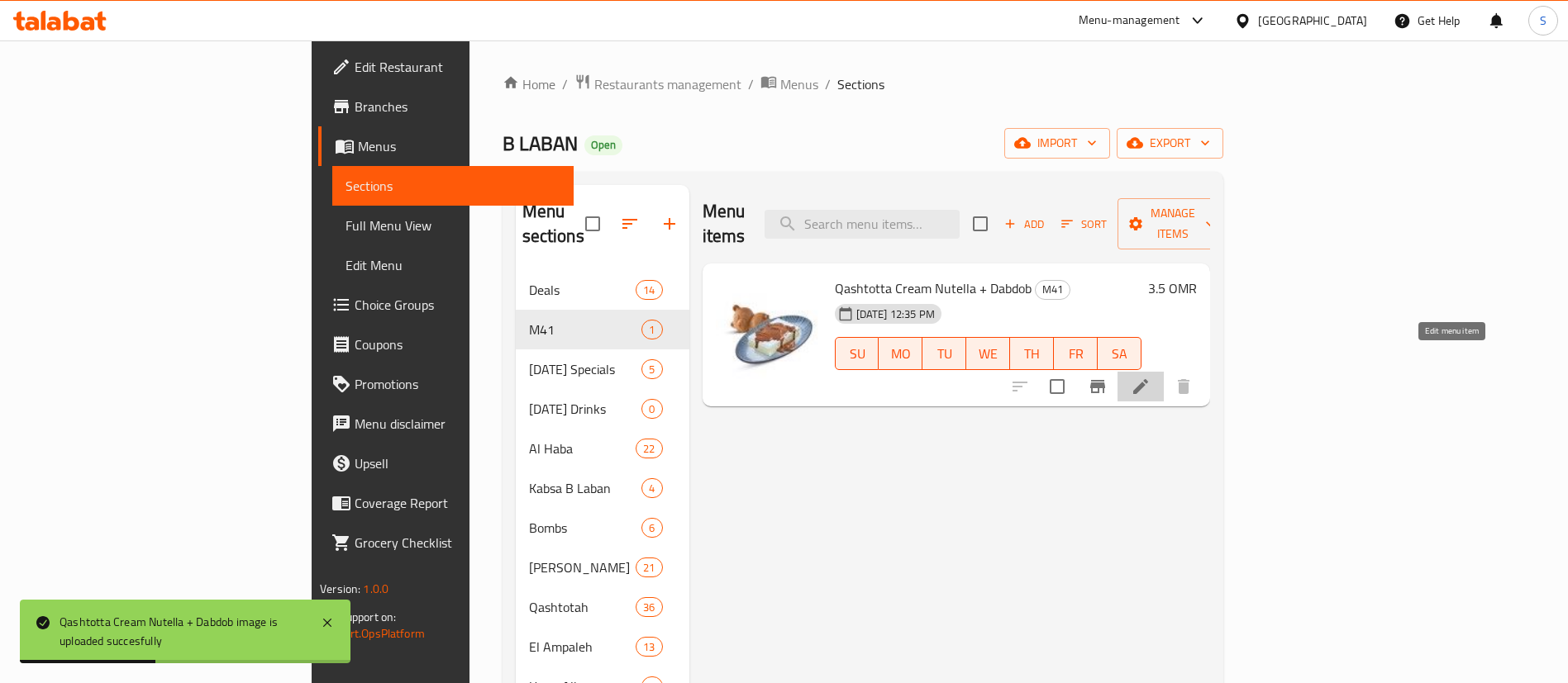
click at [1148, 380] on icon at bounding box center [1141, 387] width 15 height 15
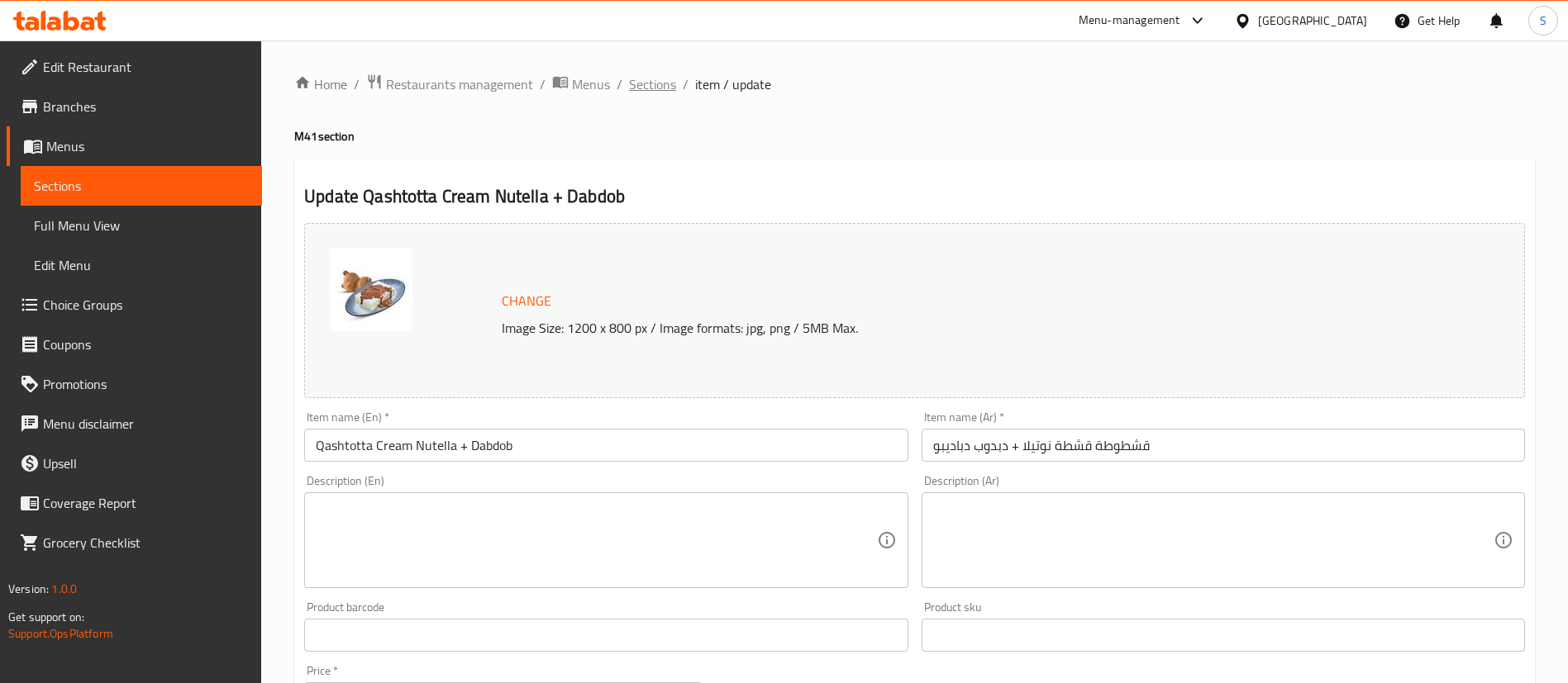
click at [640, 84] on span "Sections" at bounding box center [652, 84] width 47 height 20
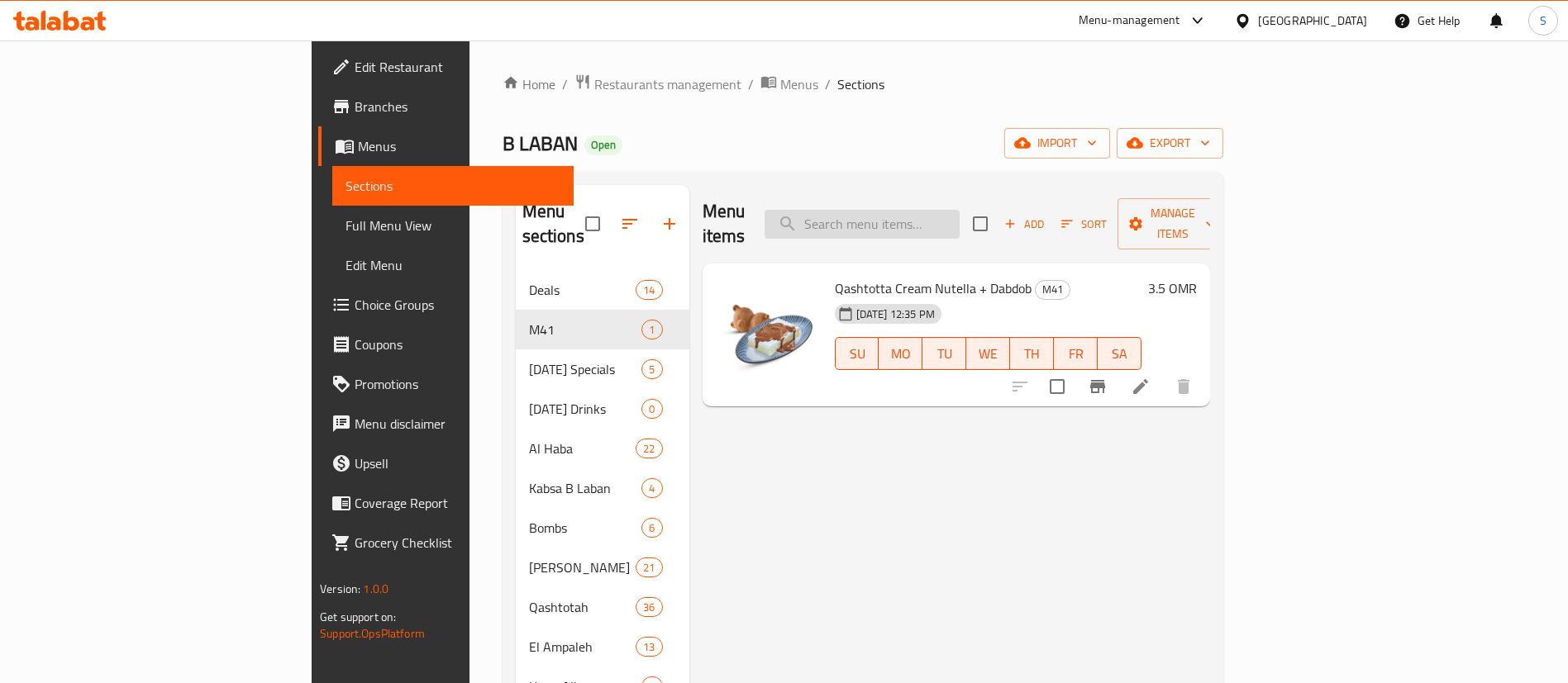
click at [928, 212] on input "search" at bounding box center [862, 224] width 195 height 29
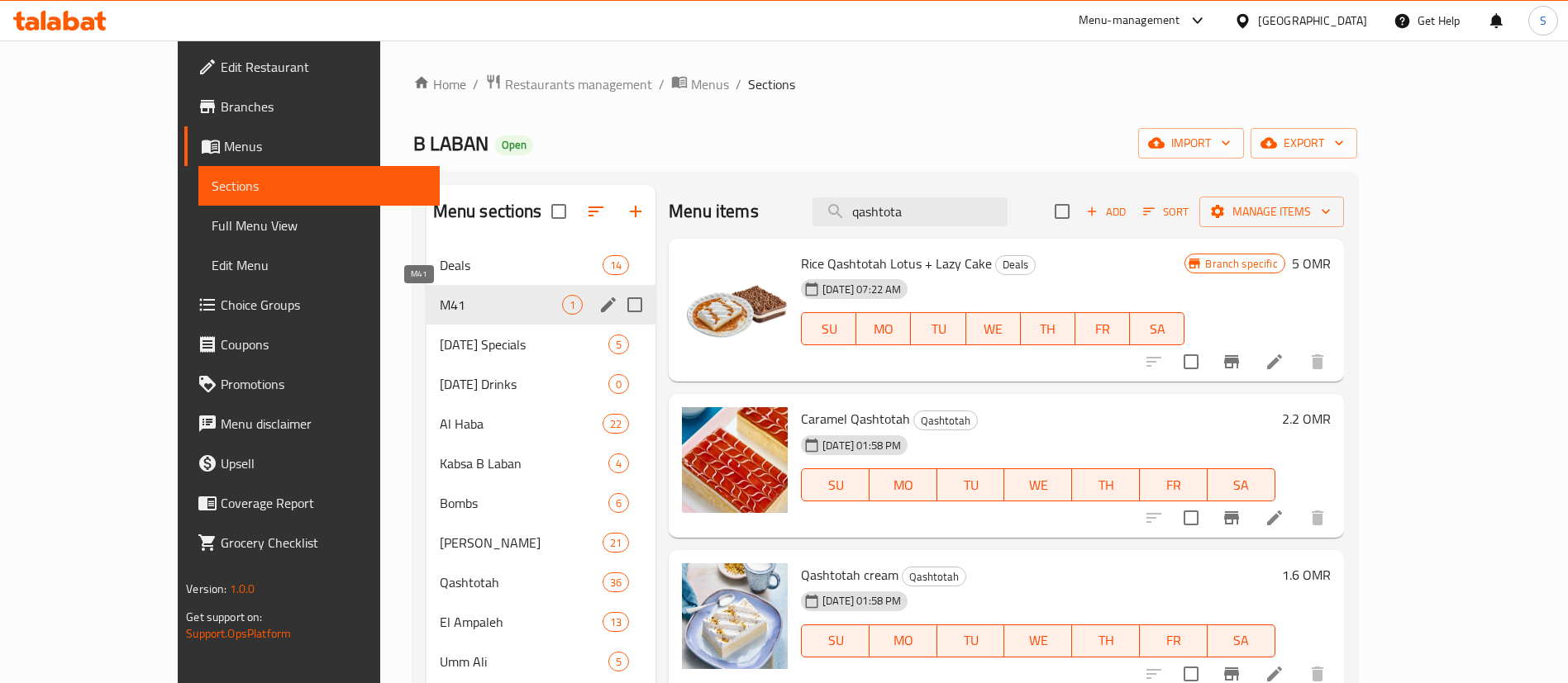
type input "qashtota"
click at [440, 303] on span "M41" at bounding box center [501, 305] width 122 height 20
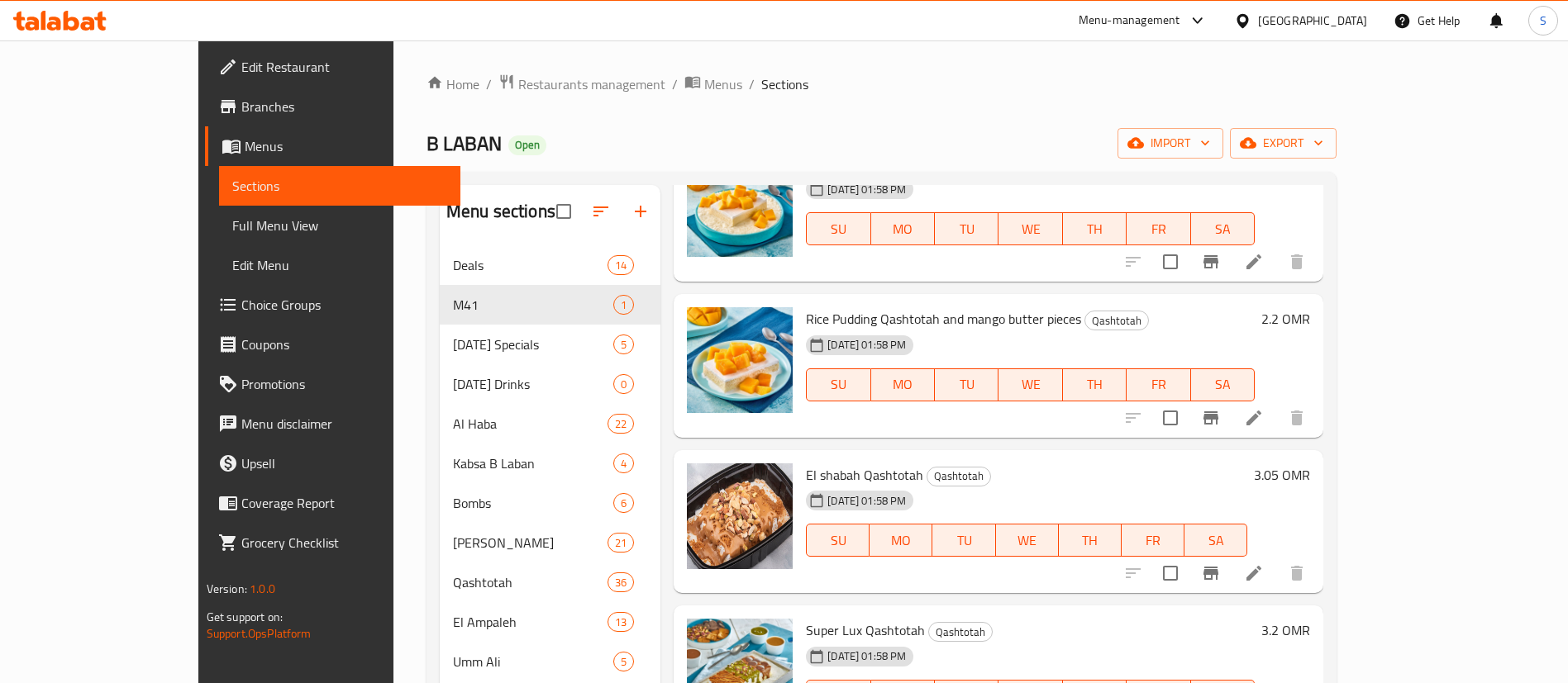
scroll to position [1823, 0]
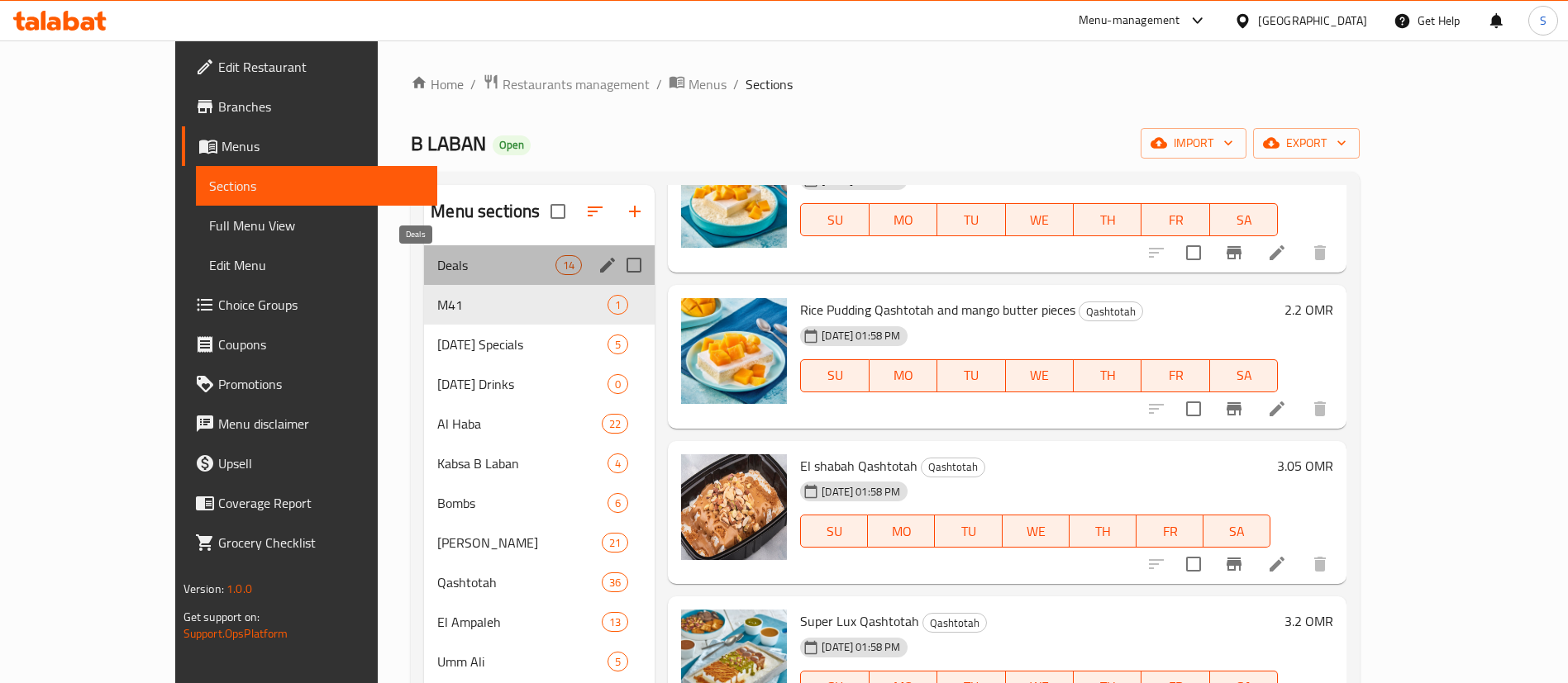
click at [439, 258] on span "Deals" at bounding box center [496, 265] width 118 height 20
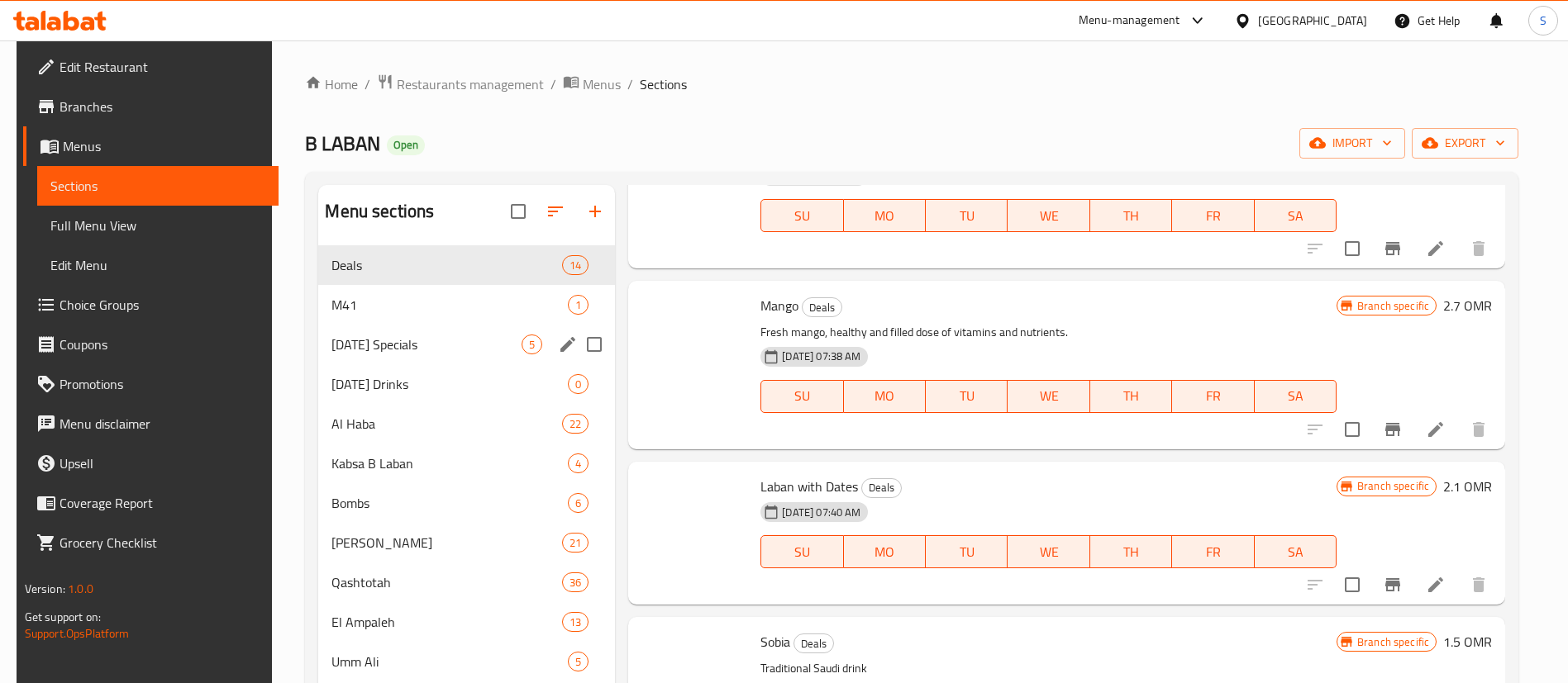
scroll to position [1693, 0]
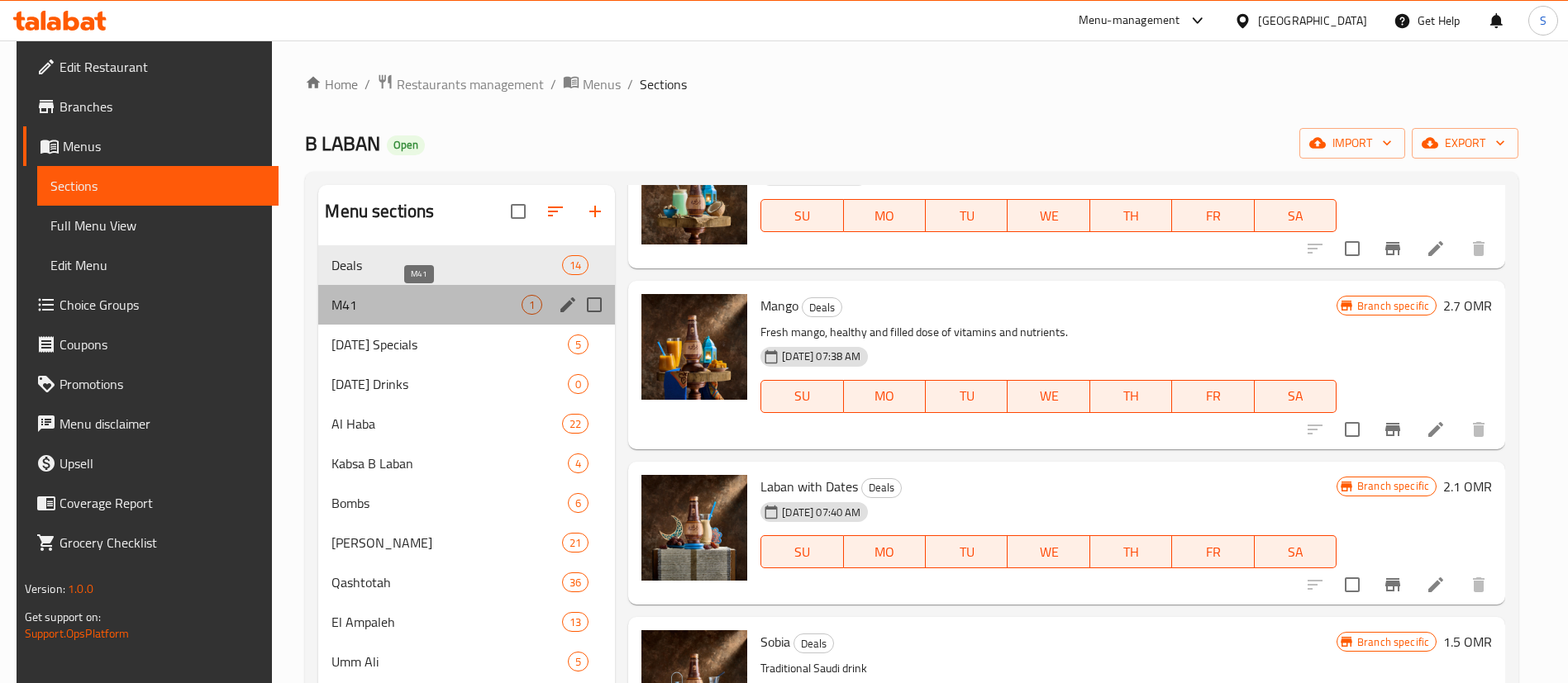
click at [461, 314] on span "M41" at bounding box center [427, 305] width 190 height 20
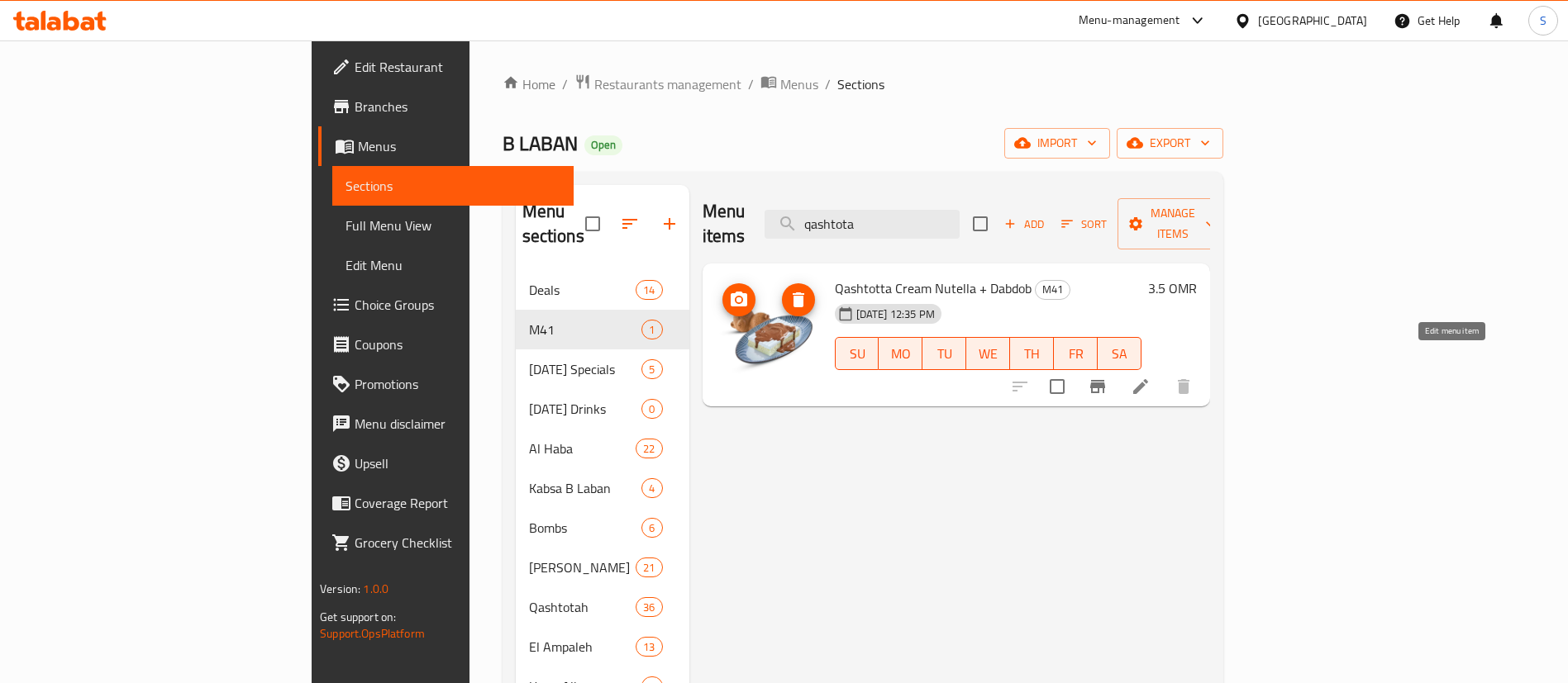
click at [1151, 377] on icon at bounding box center [1141, 387] width 20 height 20
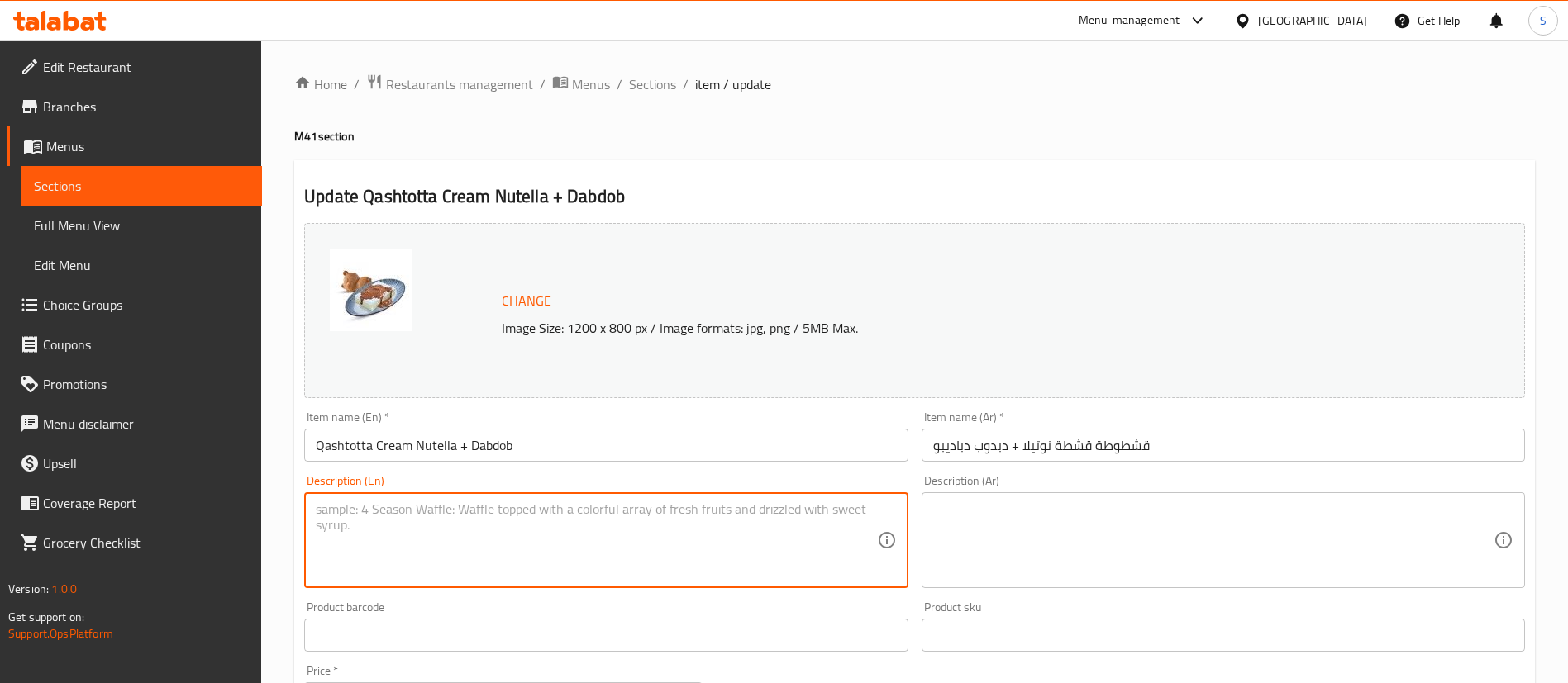
click at [492, 541] on textarea at bounding box center [596, 540] width 560 height 79
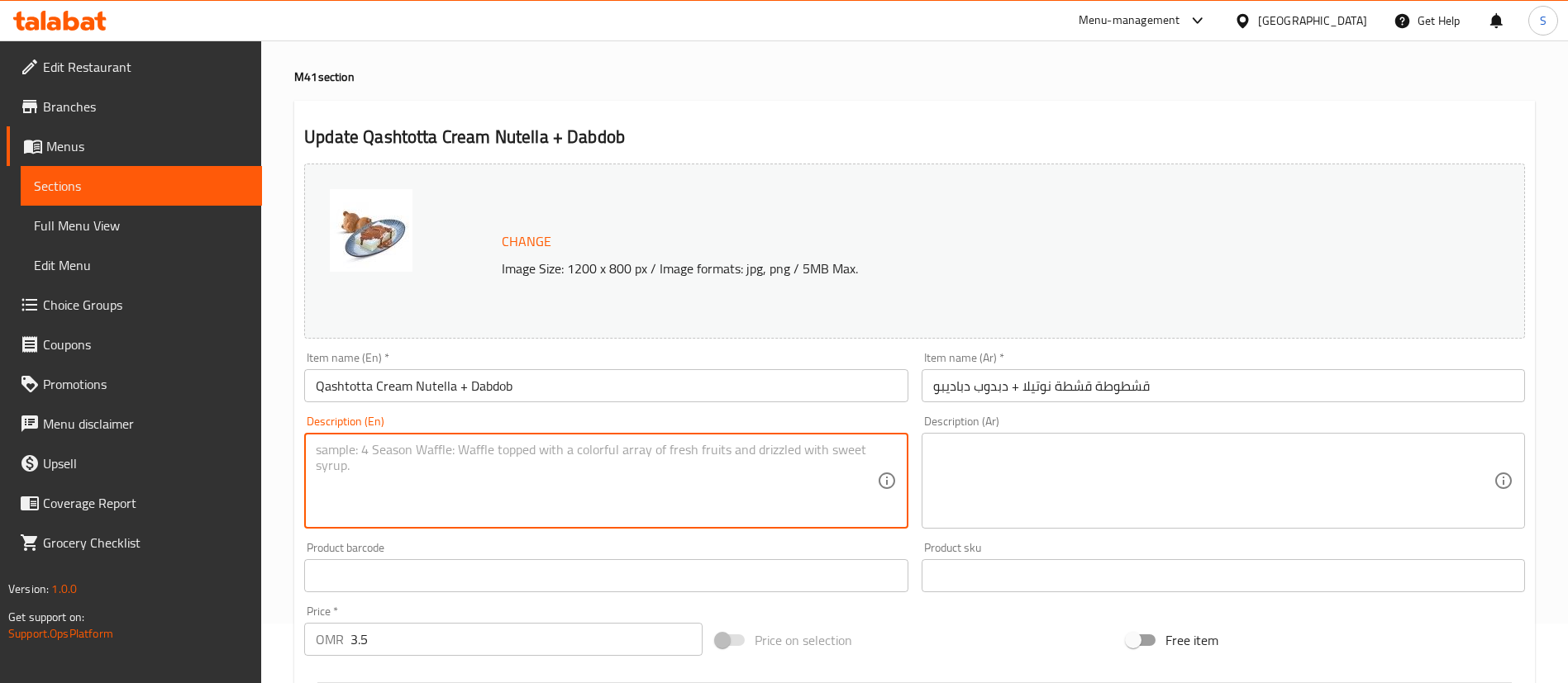
scroll to position [69, 0]
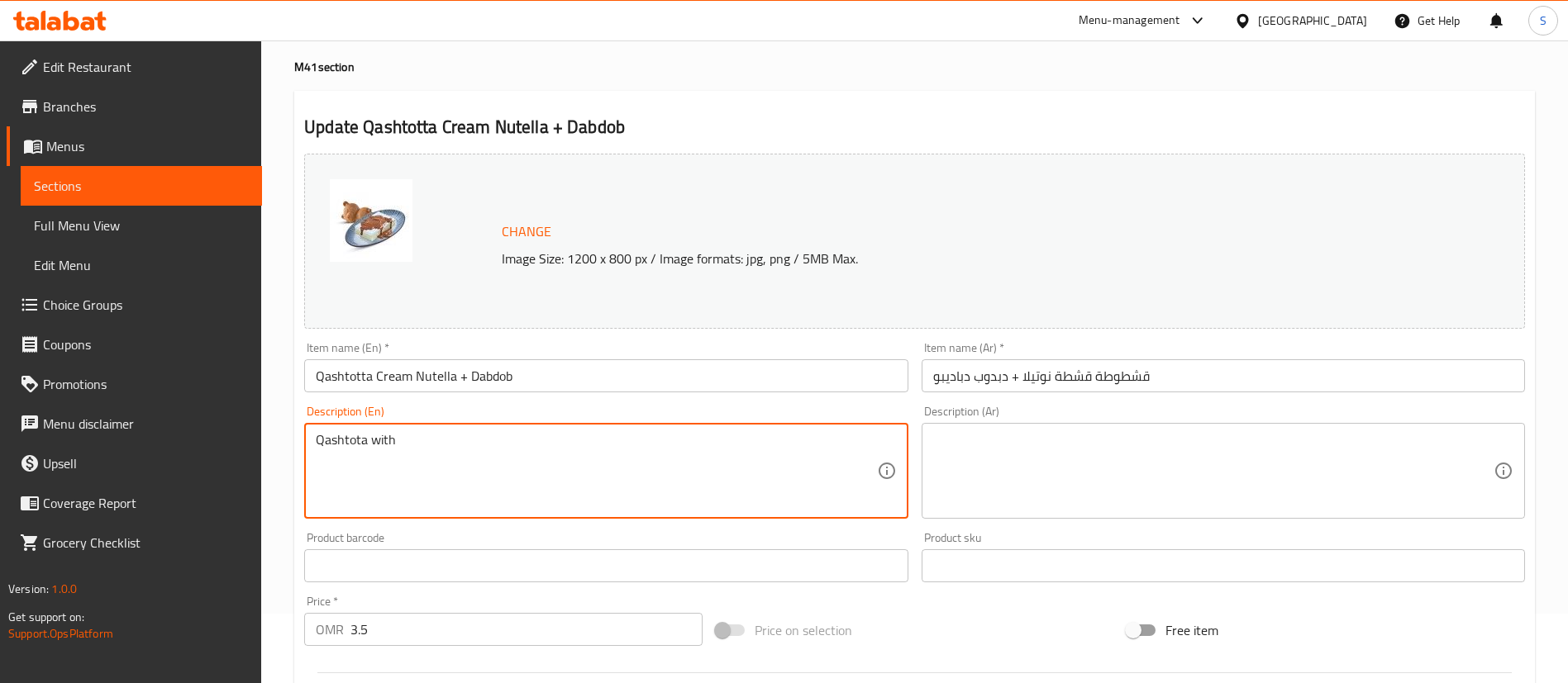
click at [361, 442] on textarea "Qashtota with" at bounding box center [596, 471] width 560 height 79
click at [420, 438] on textarea "Qashtotta with" at bounding box center [596, 471] width 560 height 79
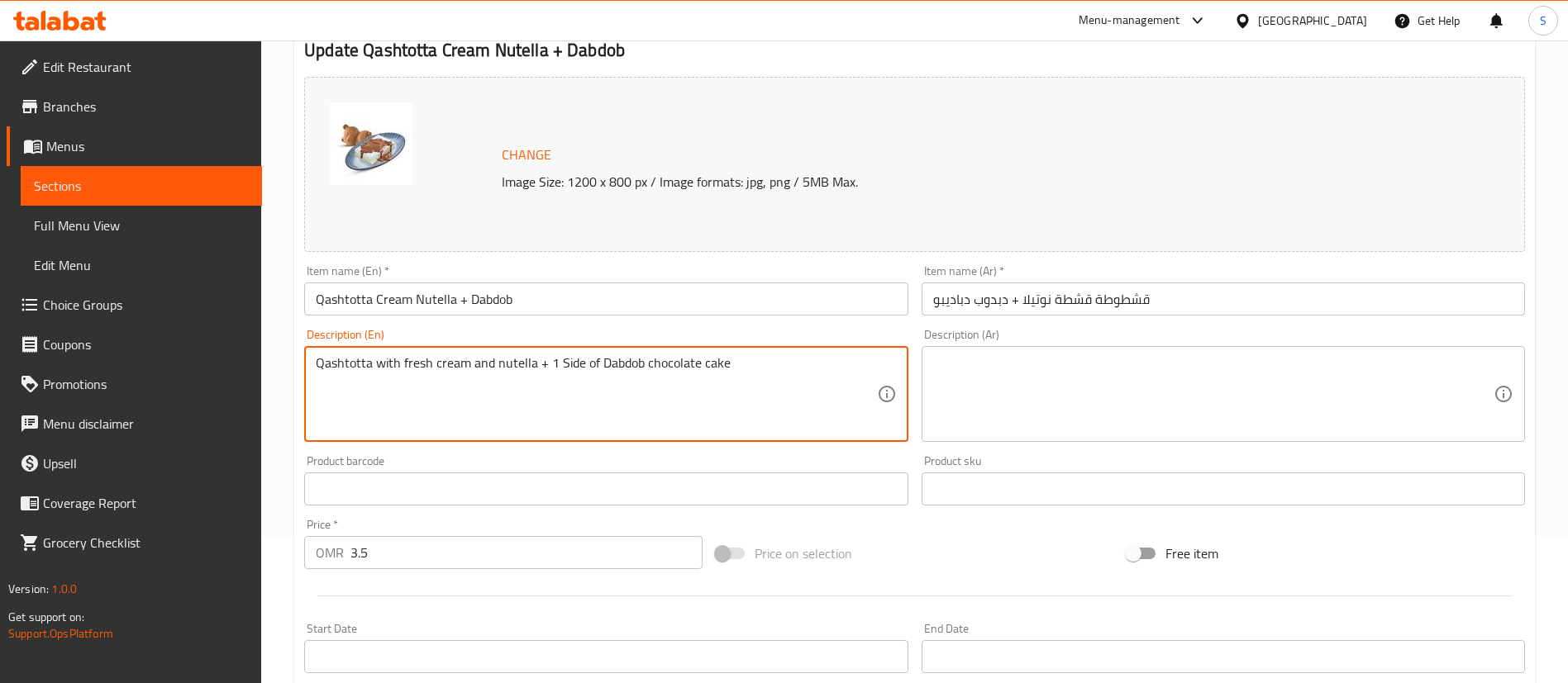
scroll to position [149, 0]
click at [514, 380] on textarea "Qashtotta with fresh cream and nutella + 1 Side of Dabdob chocolate cake" at bounding box center [596, 392] width 560 height 79
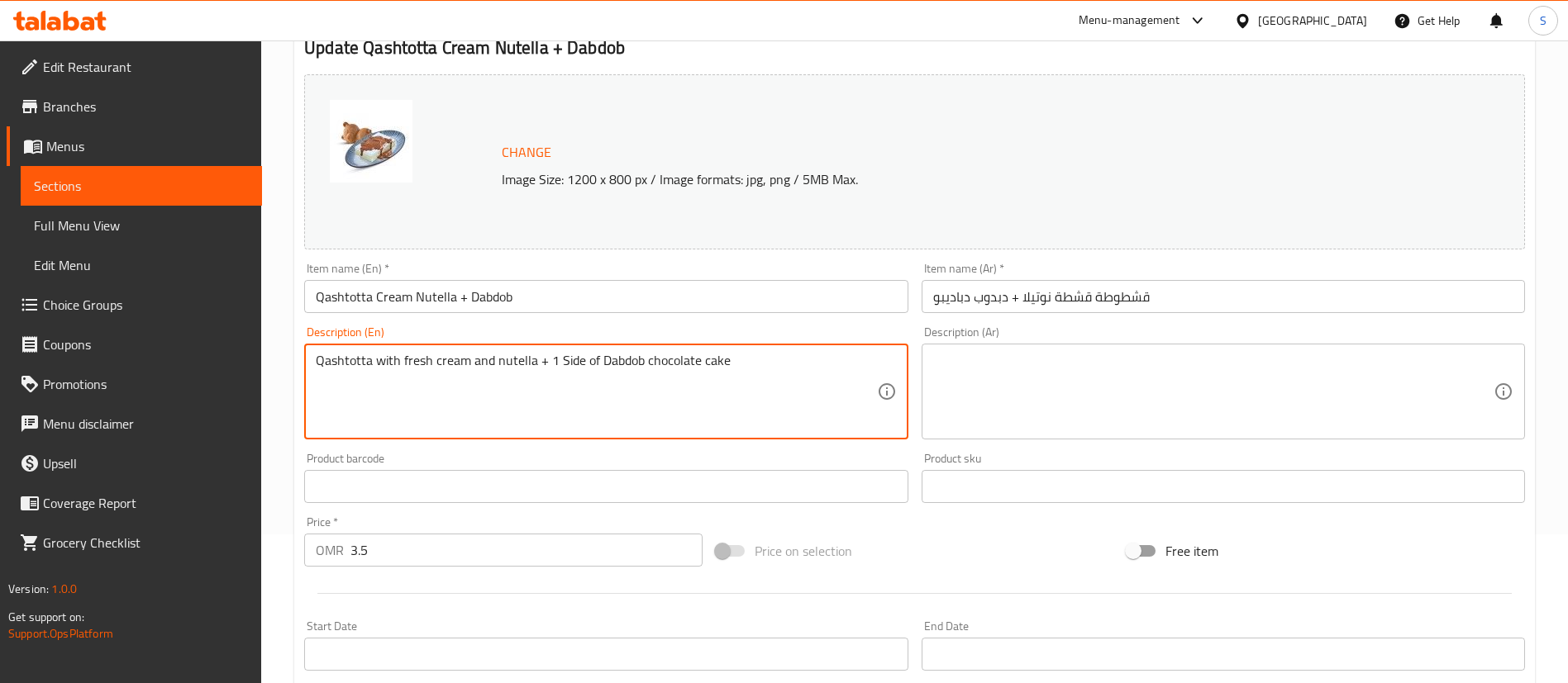
type textarea "Qashtotta with fresh cream and nutella + 1 Side of Dabdob chocolate cake"
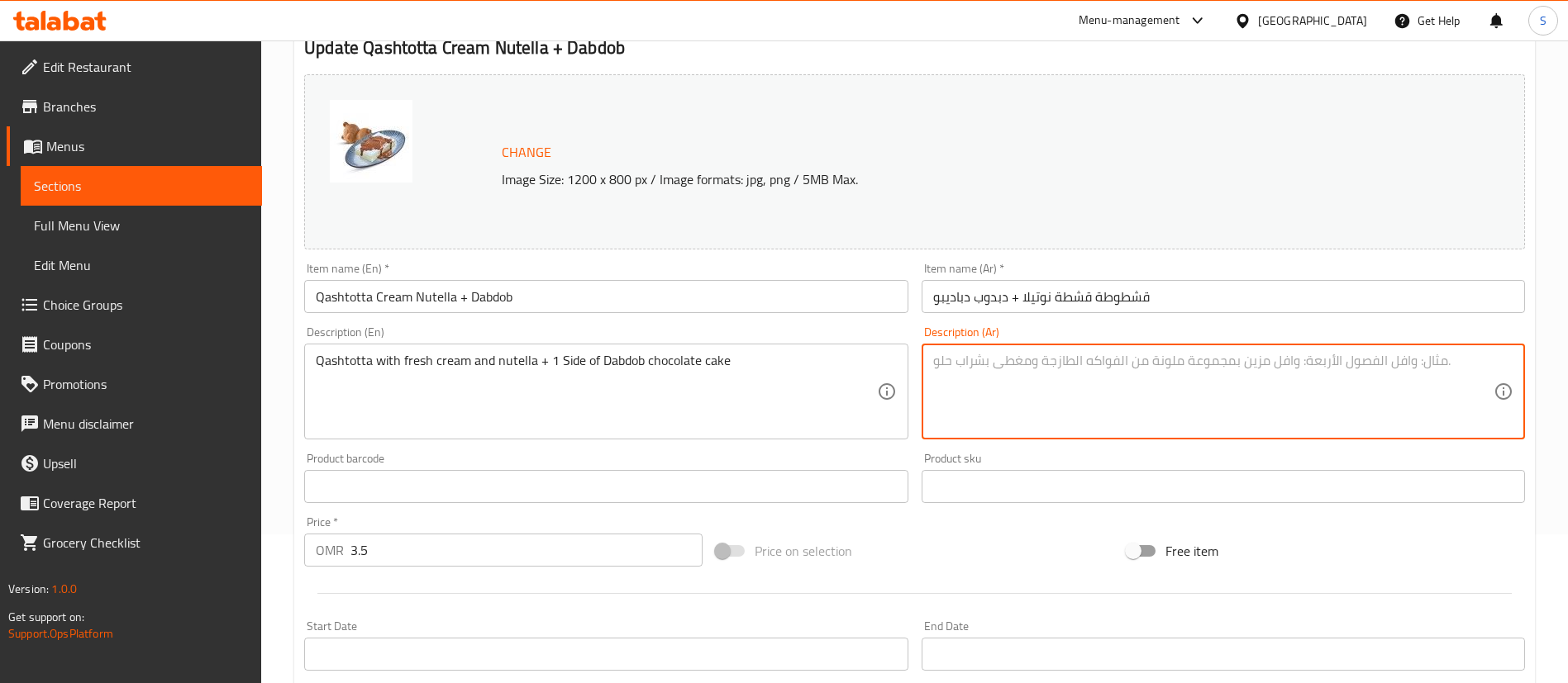
click at [1005, 392] on textarea at bounding box center [1213, 392] width 560 height 79
paste textarea "قشطوطة مع كريمة طازجة ونوتيلا + طبق جانبي من كيكة دبدوب بالشوكولاتة"
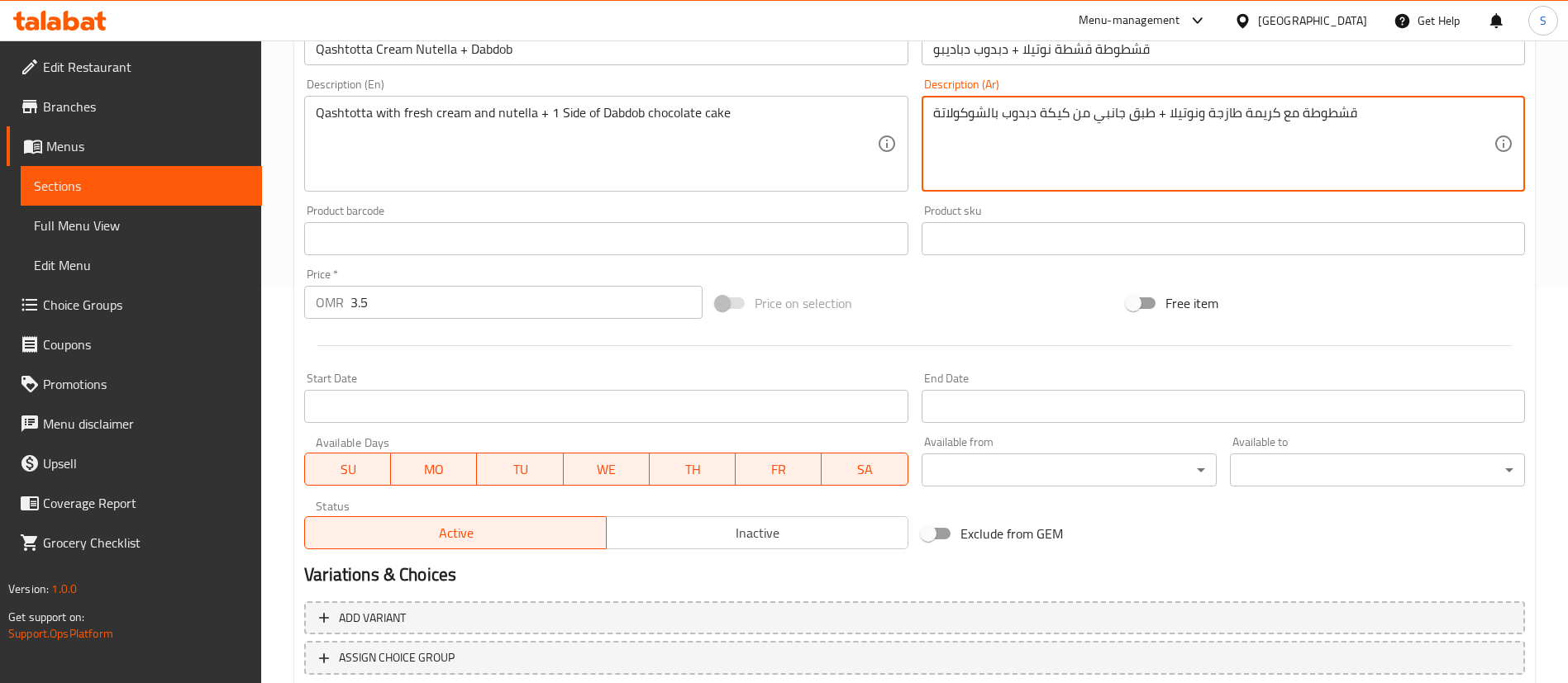
scroll to position [508, 0]
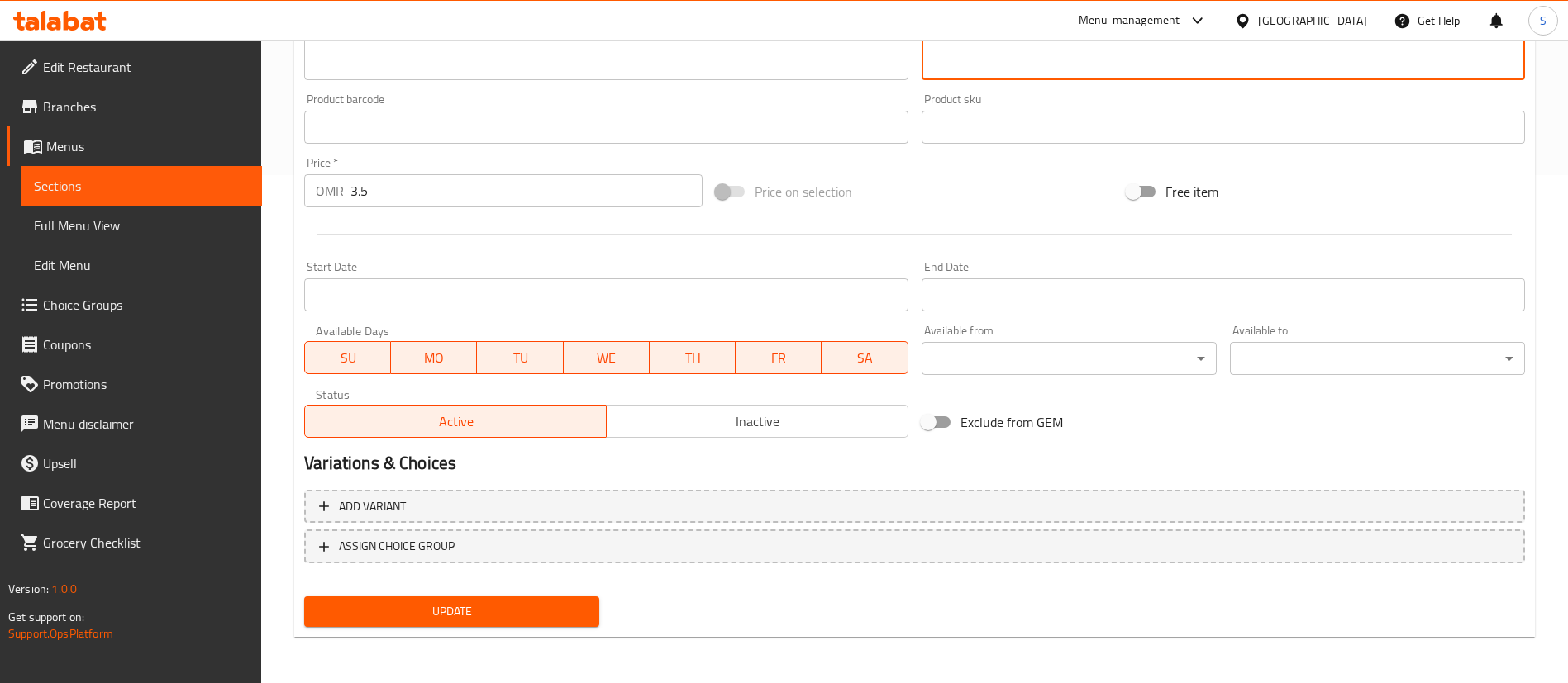
type textarea "قشطوطة مع كريمة طازجة ونوتيلا + طبق جانبي من كيكة دبدوب بالشوكولاتة"
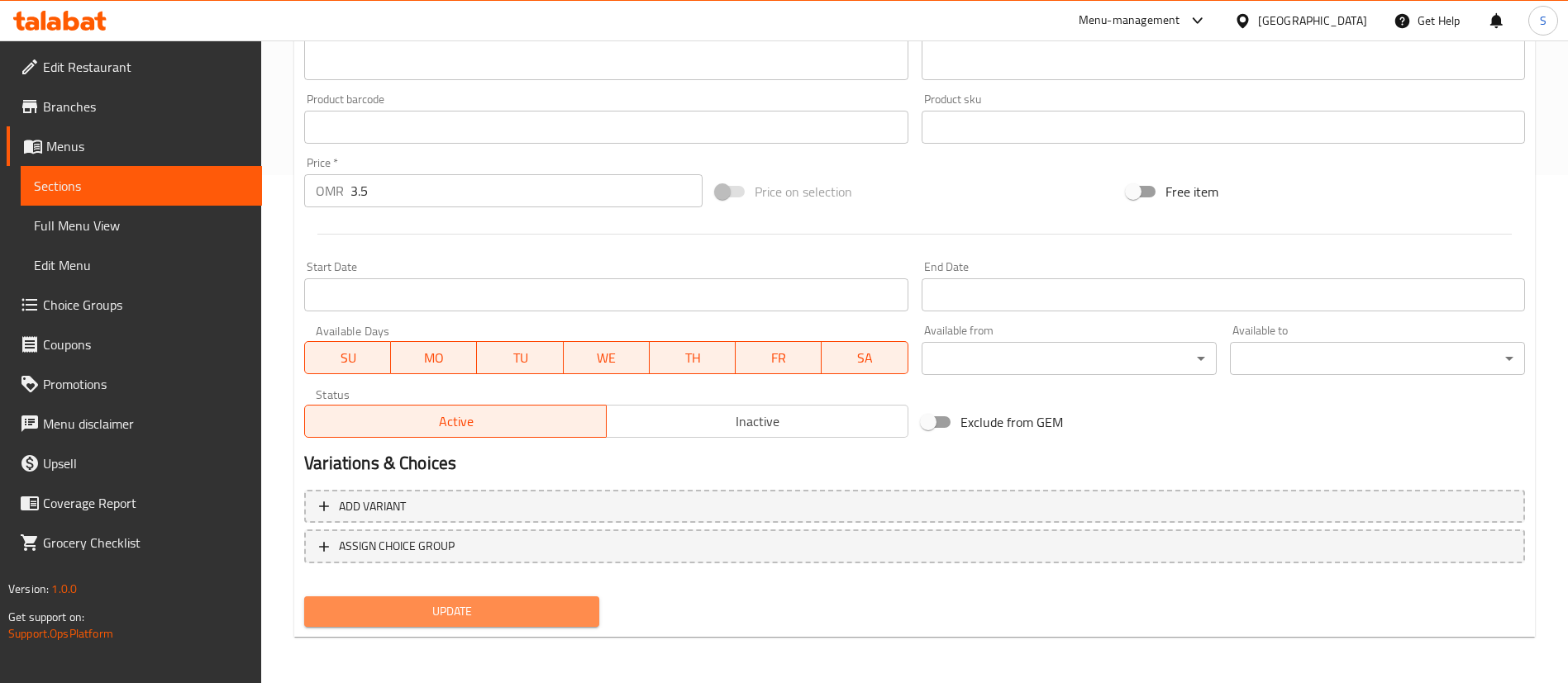
click at [497, 610] on span "Update" at bounding box center [452, 611] width 269 height 21
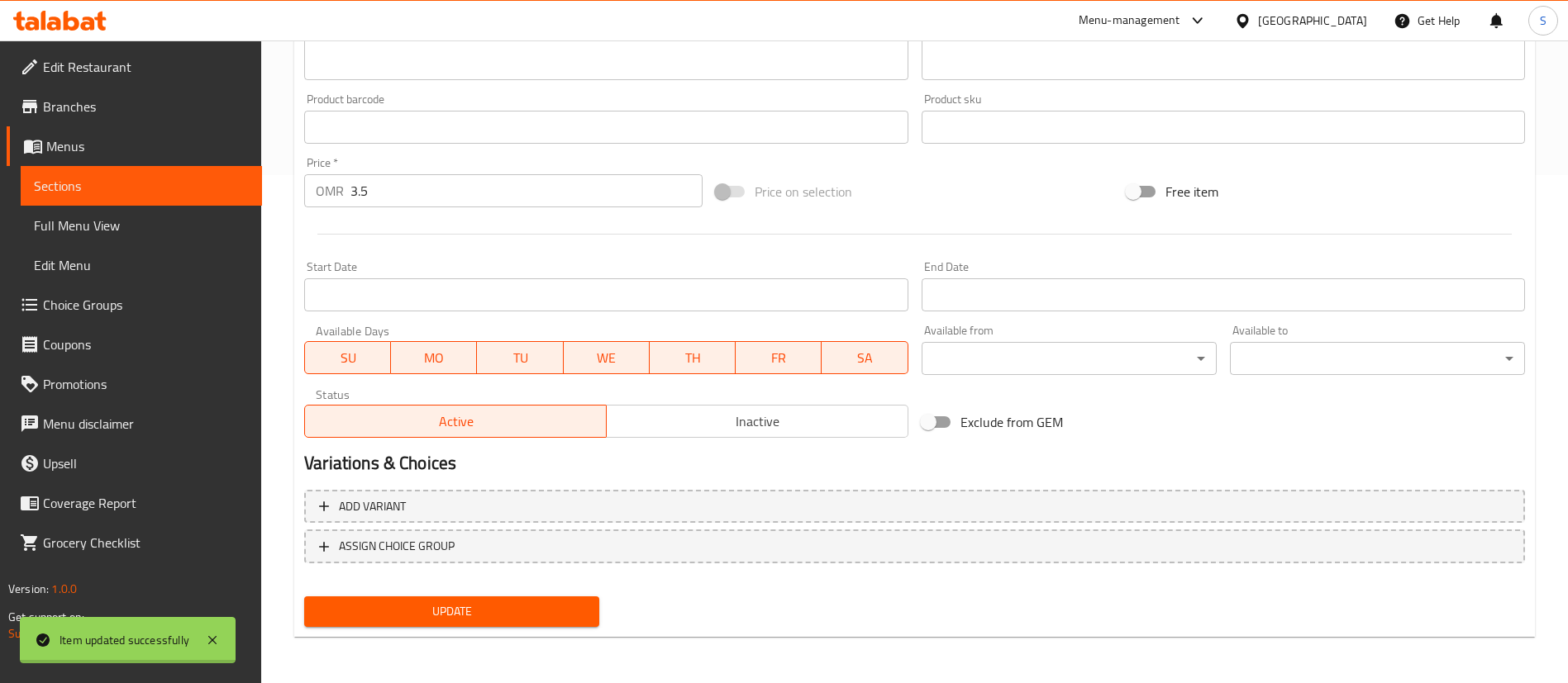
scroll to position [0, 0]
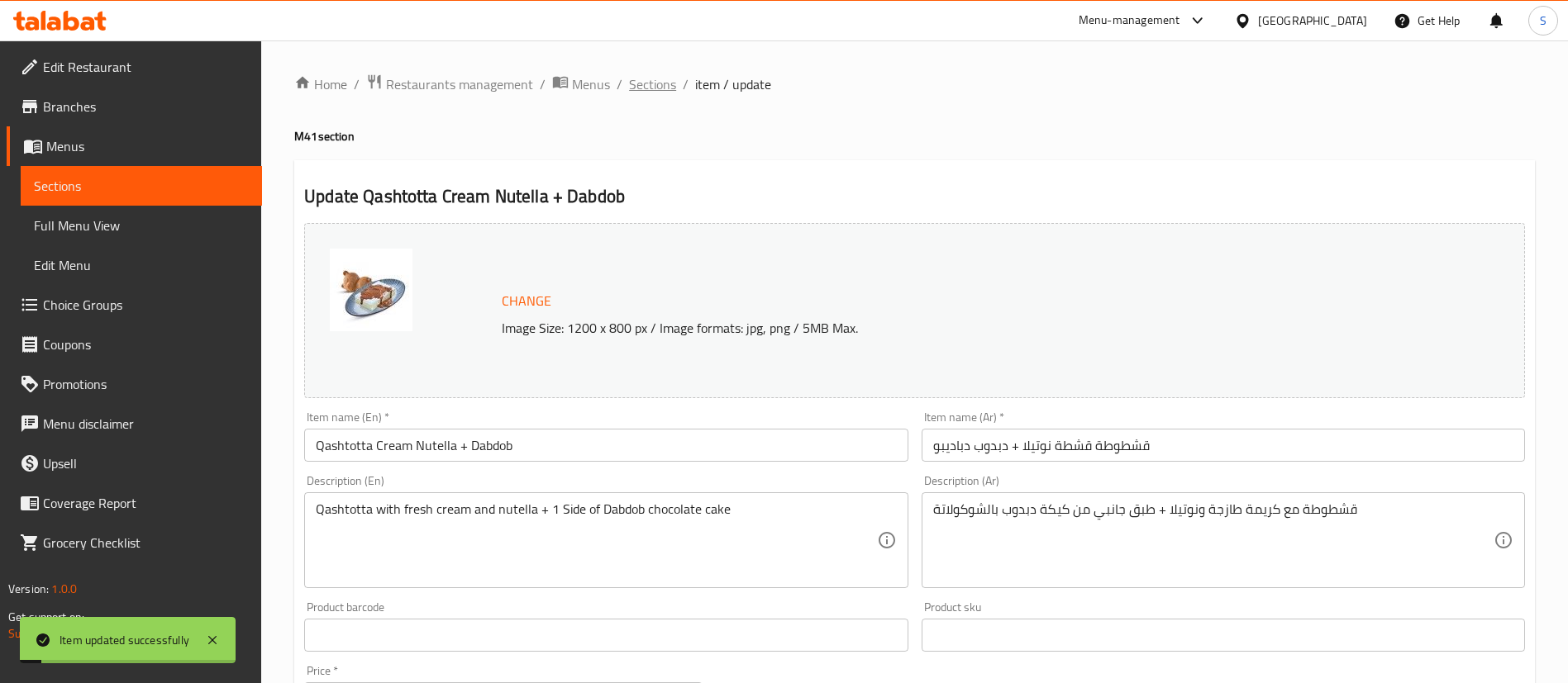
click at [655, 83] on span "Sections" at bounding box center [652, 84] width 47 height 20
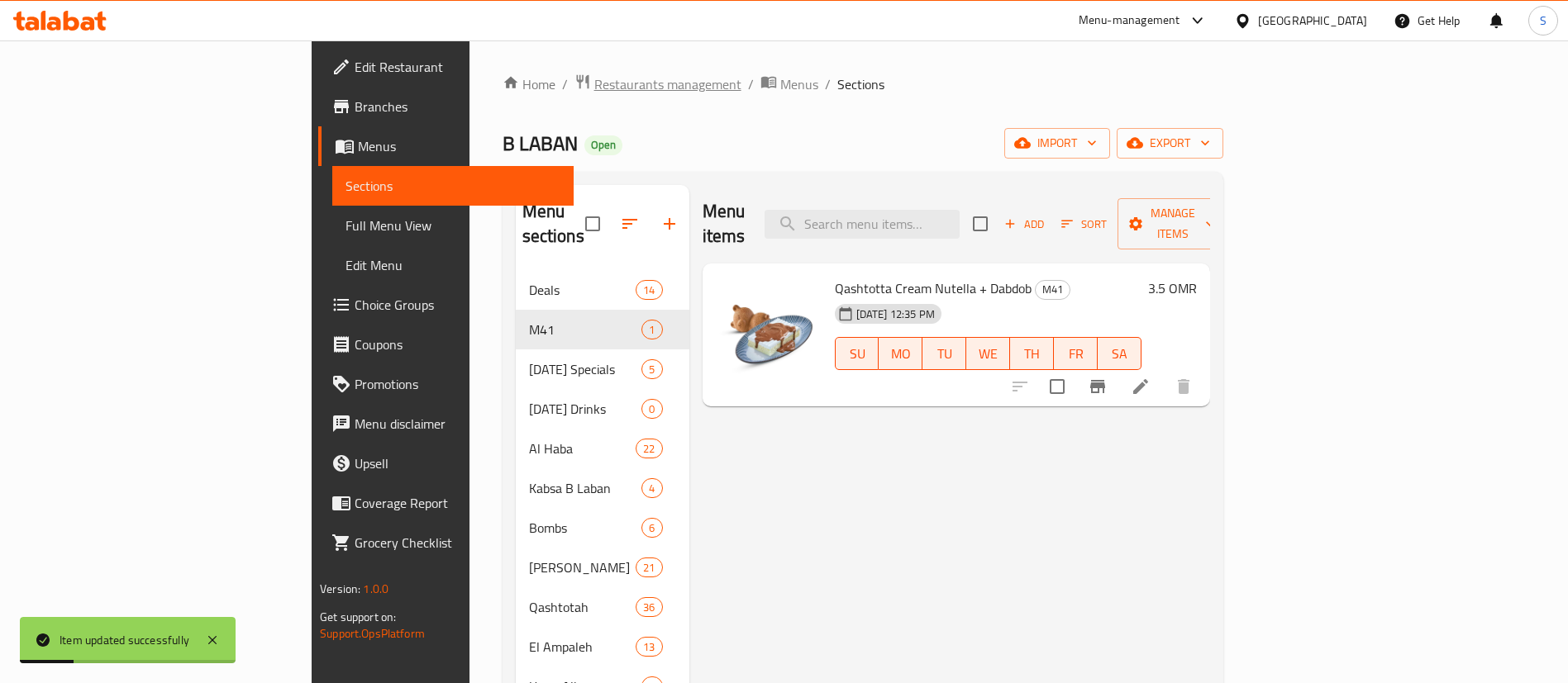
click at [594, 79] on span "Restaurants management" at bounding box center [668, 84] width 147 height 20
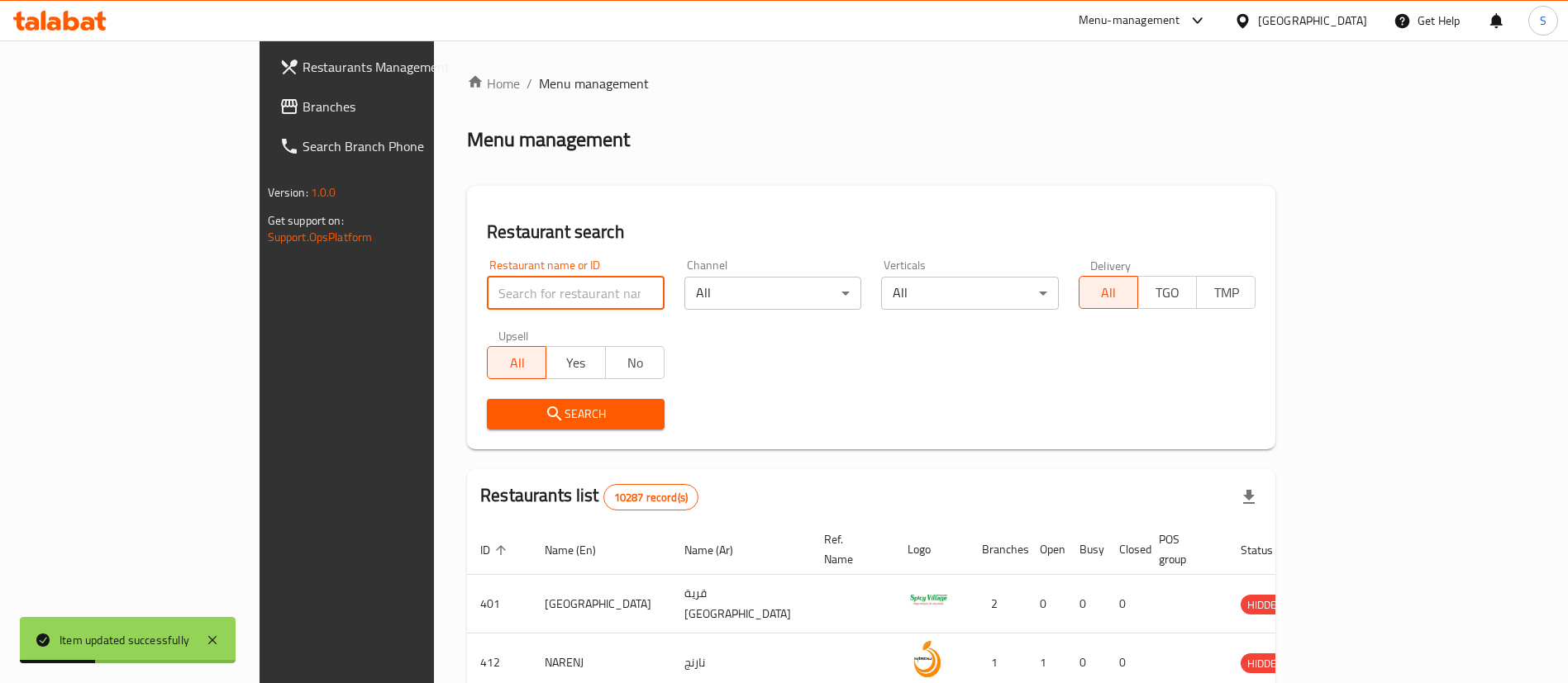
click at [487, 293] on input "search" at bounding box center [575, 294] width 178 height 33
type input "b laban"
click button "Search" at bounding box center [575, 414] width 178 height 31
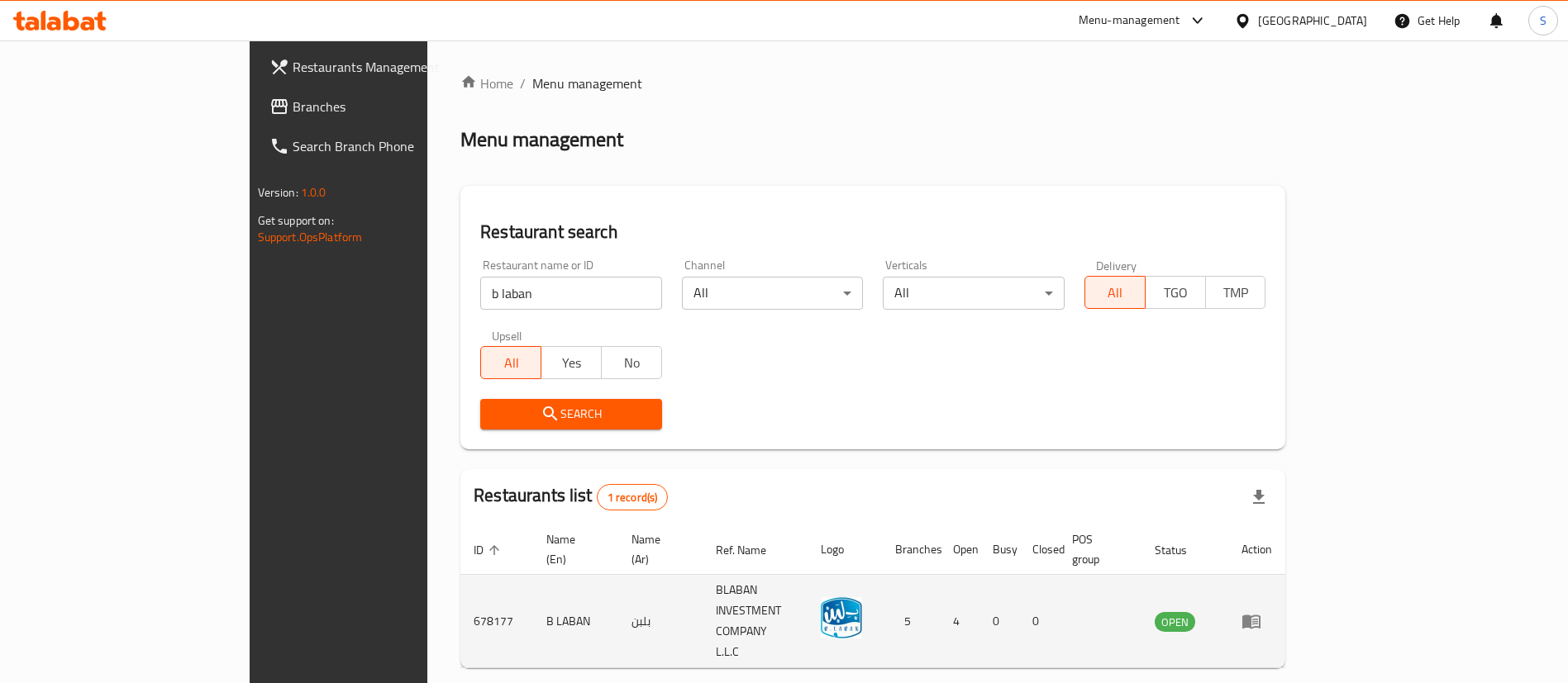
click at [460, 584] on td "678177" at bounding box center [496, 621] width 73 height 93
copy td "678177"
